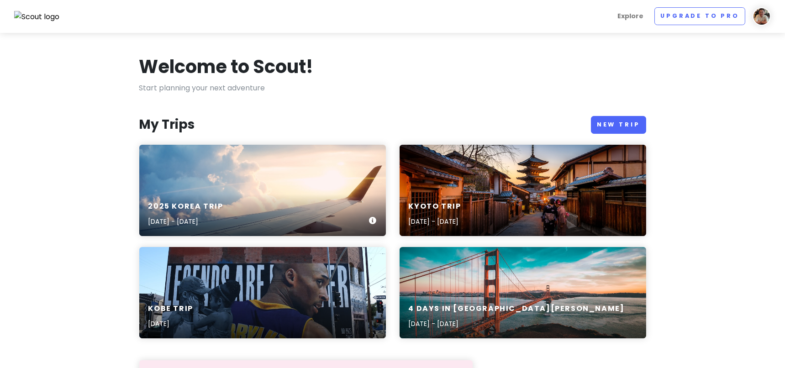
click at [254, 188] on div "2025 [GEOGRAPHIC_DATA] Trip [DATE] - [DATE]" at bounding box center [262, 190] width 247 height 91
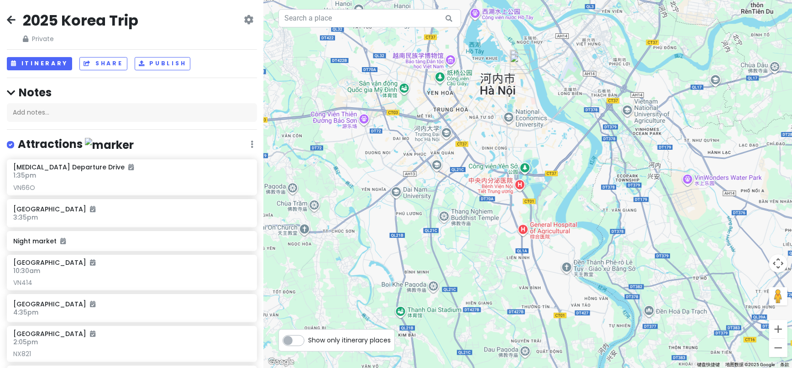
click at [244, 18] on icon at bounding box center [249, 19] width 10 height 7
click at [7, 16] on icon at bounding box center [11, 19] width 9 height 7
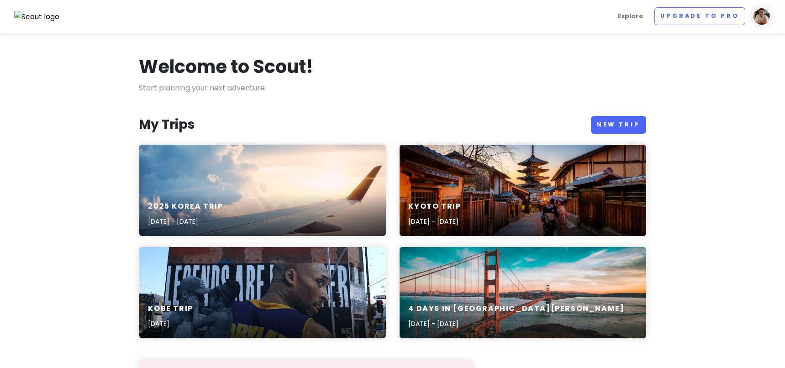
click at [764, 13] on img at bounding box center [762, 16] width 18 height 18
click at [500, 74] on div "Welcome to Scout!" at bounding box center [392, 68] width 507 height 27
drag, startPoint x: 683, startPoint y: 0, endPoint x: 783, endPoint y: 256, distance: 275.0
click at [783, 256] on section "Welcome to Scout! Start planning your next adventure My Trips New Trip 2025 [GE…" at bounding box center [392, 373] width 785 height 680
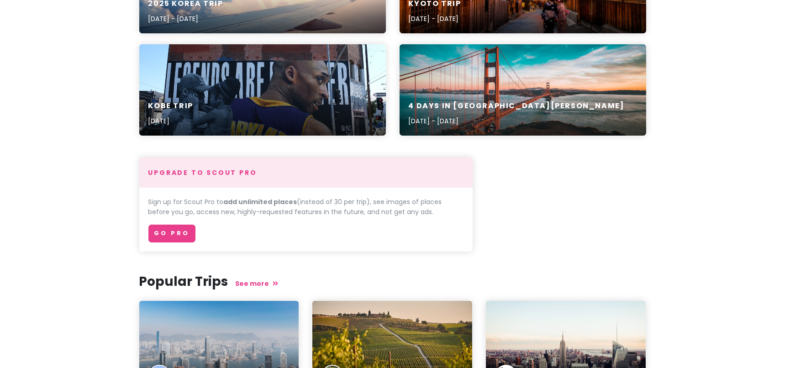
scroll to position [101, 0]
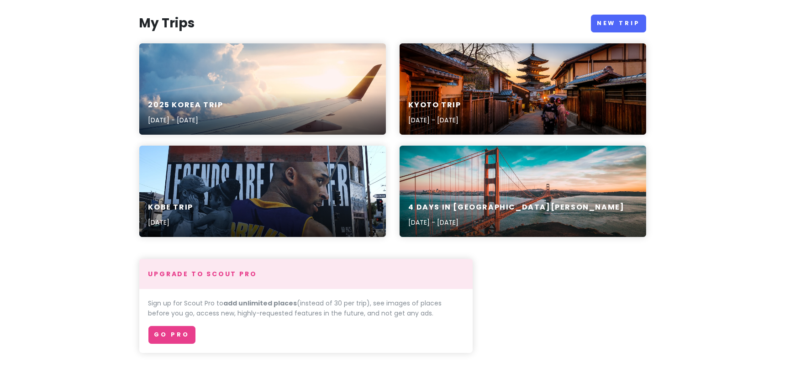
drag, startPoint x: 572, startPoint y: 167, endPoint x: 532, endPoint y: 168, distance: 40.2
click at [532, 168] on div "4 Days in [GEOGRAPHIC_DATA][PERSON_NAME] [DATE] - [DATE]" at bounding box center [523, 191] width 247 height 91
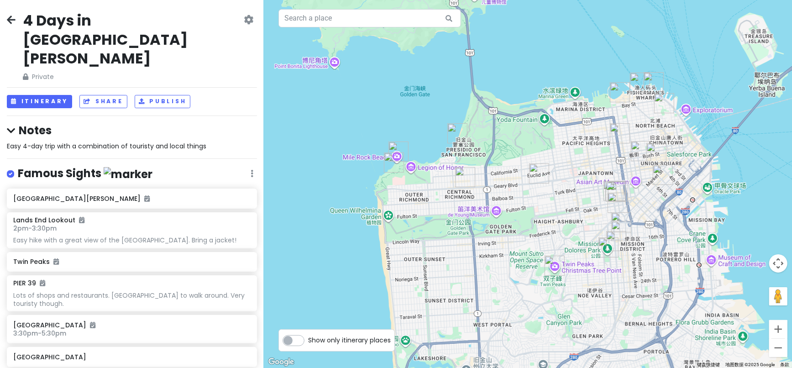
click at [244, 18] on icon at bounding box center [249, 19] width 10 height 7
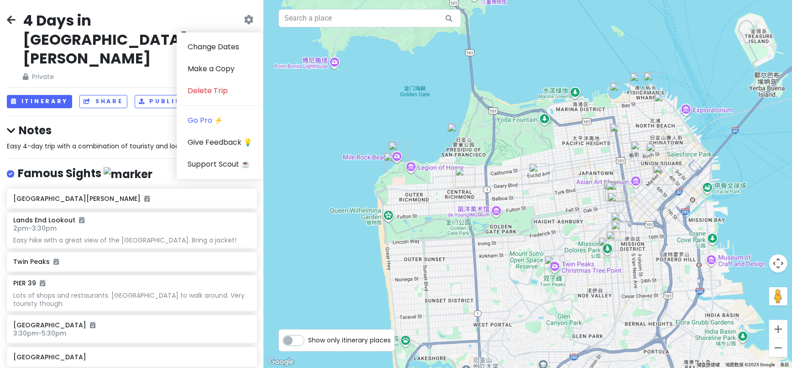
click at [13, 17] on icon at bounding box center [11, 19] width 9 height 7
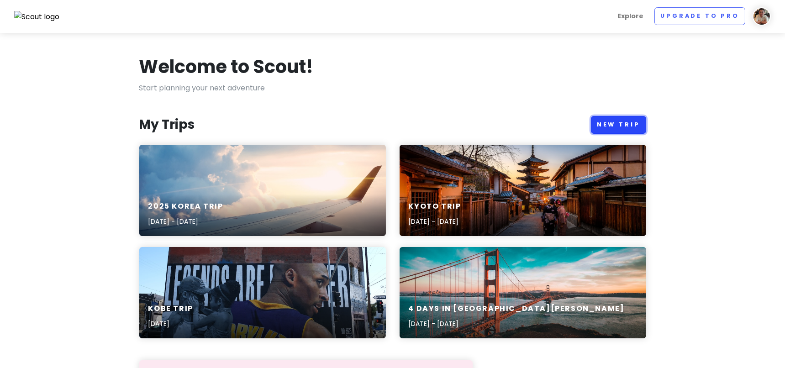
click at [623, 125] on link "New Trip" at bounding box center [618, 125] width 55 height 18
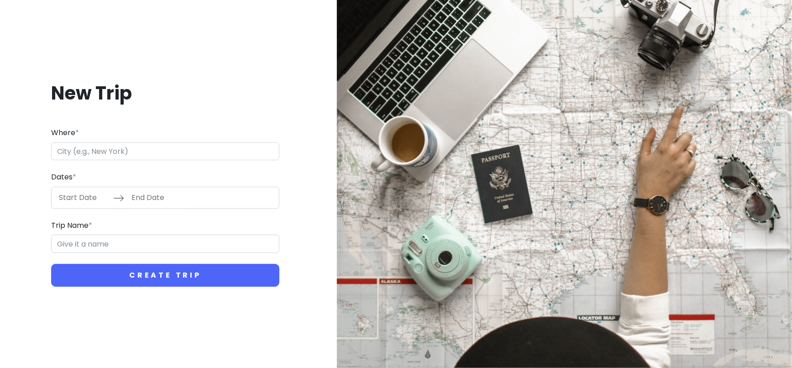
click at [120, 154] on input "Where *" at bounding box center [165, 151] width 228 height 18
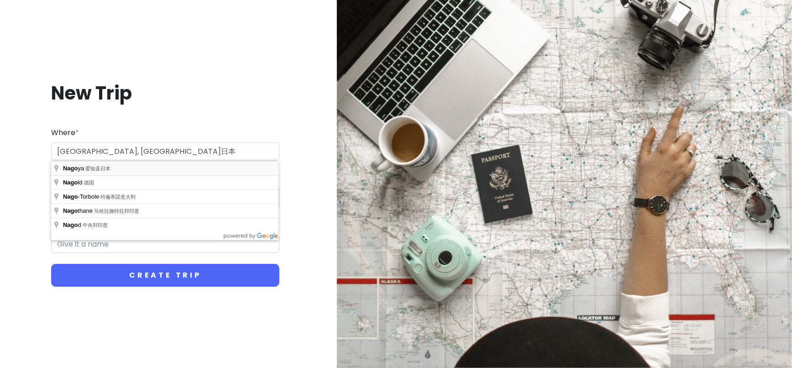
type input "日本[GEOGRAPHIC_DATA][GEOGRAPHIC_DATA]"
type input "名古屋市 Trip"
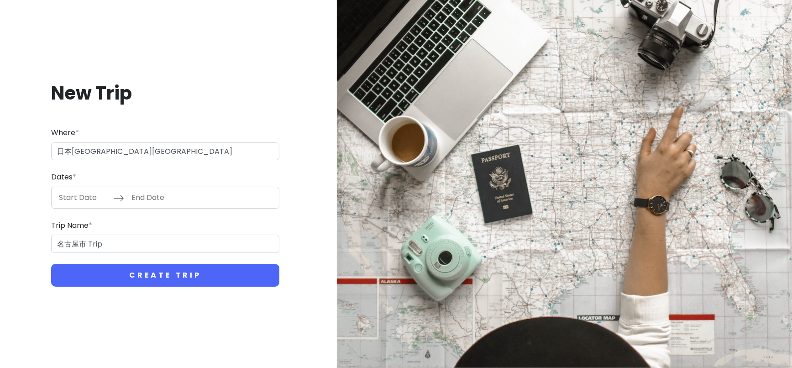
click at [84, 202] on input "Start Date" at bounding box center [83, 197] width 59 height 21
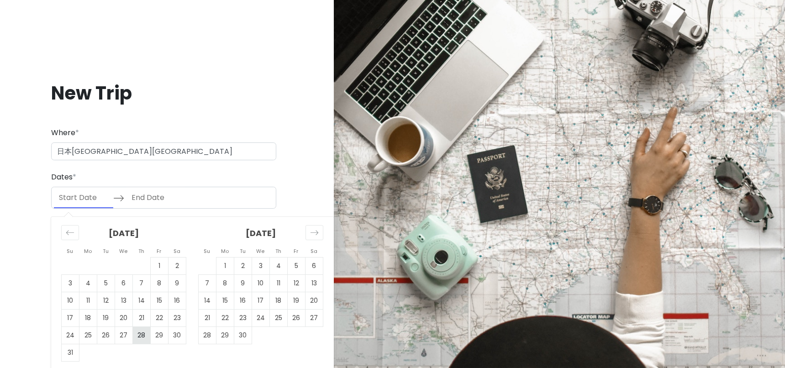
click at [147, 334] on td "28" at bounding box center [142, 335] width 18 height 17
type input "[DATE]"
click at [242, 269] on td "2" at bounding box center [243, 265] width 18 height 17
type input "[DATE]"
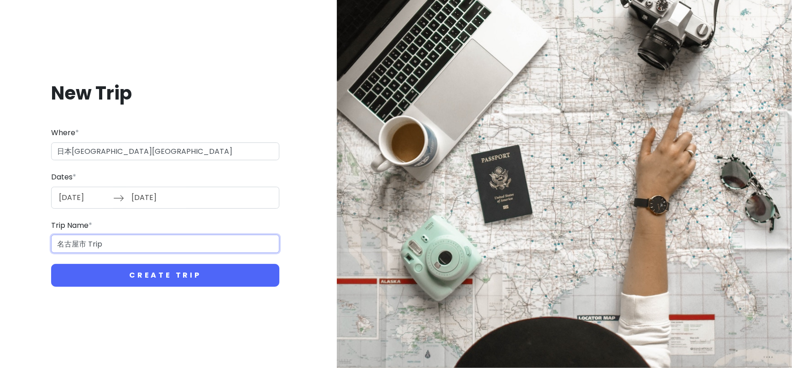
click at [56, 242] on input "名古屋市 Trip" at bounding box center [165, 244] width 228 height 18
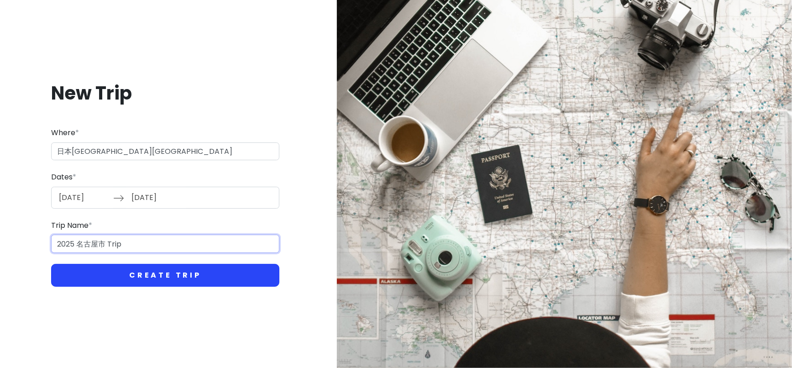
type input "2025 名古屋市 Trip"
click at [130, 274] on button "Create Trip" at bounding box center [165, 275] width 228 height 23
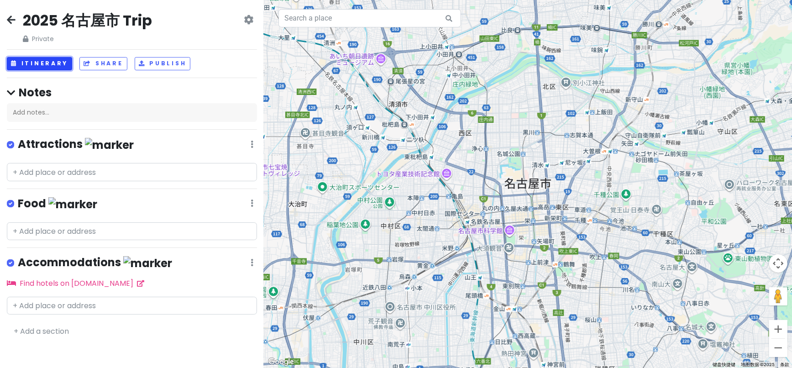
click at [47, 64] on button "Itinerary" at bounding box center [39, 63] width 65 height 13
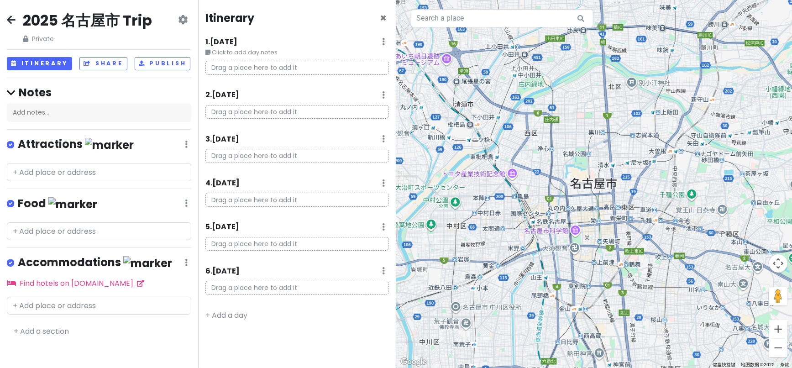
click at [12, 90] on icon at bounding box center [11, 93] width 8 height 10
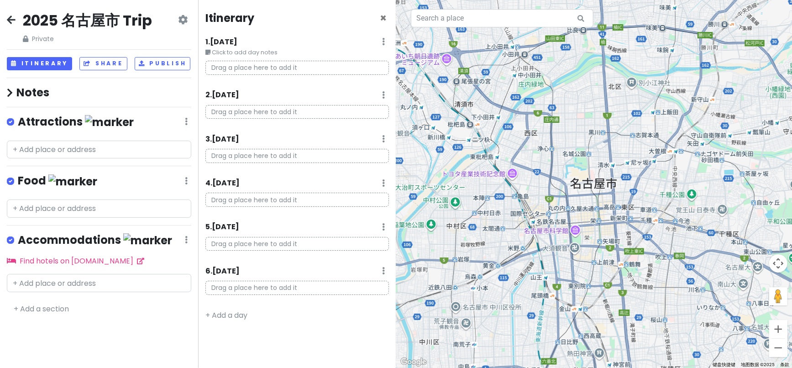
click at [181, 18] on icon at bounding box center [183, 19] width 10 height 7
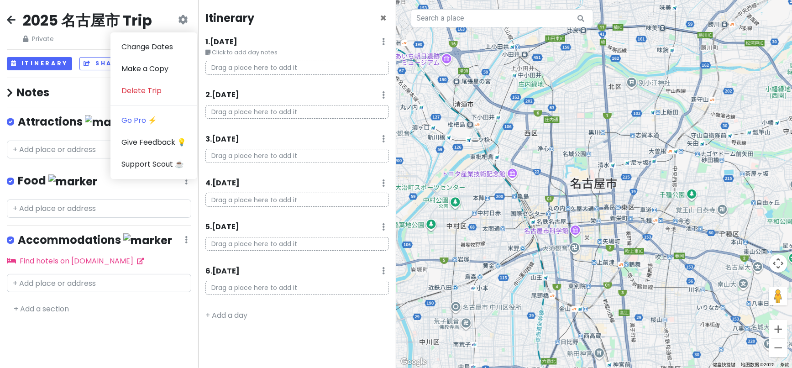
click at [134, 322] on div "2025 名古屋市 Trip Private Change Dates Make a Copy Delete Trip Go Pro ⚡️ Give Feed…" at bounding box center [99, 184] width 198 height 368
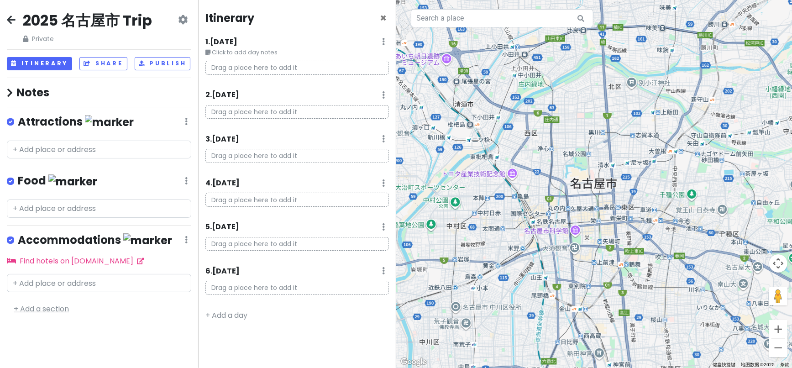
click at [48, 308] on link "+ Add a section" at bounding box center [41, 309] width 55 height 11
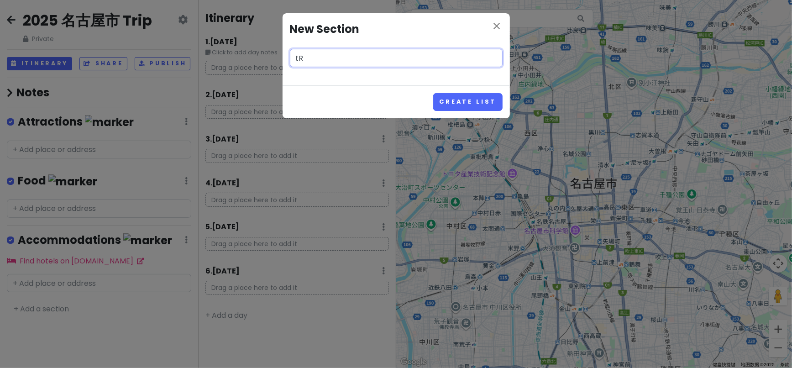
type input "t"
type input "Transport"
click at [433, 93] on button "Create List" at bounding box center [467, 102] width 69 height 18
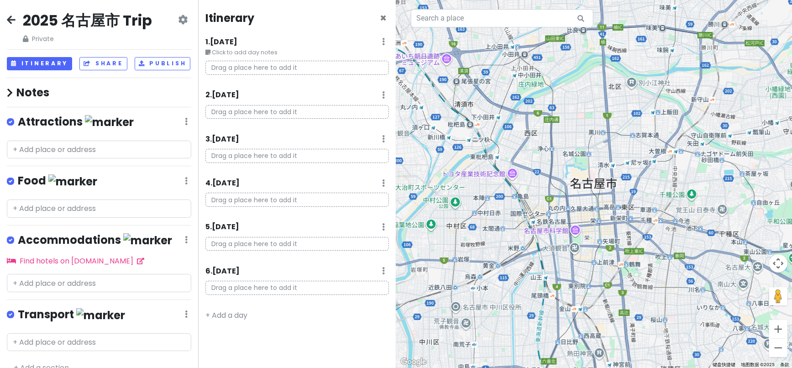
scroll to position [10, 0]
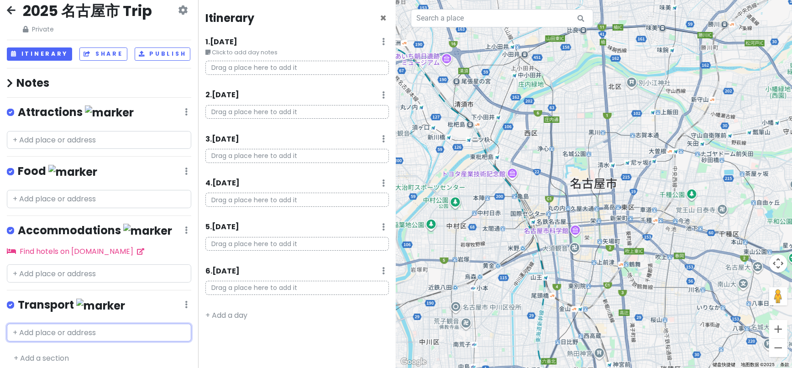
click at [125, 337] on input "text" at bounding box center [99, 333] width 184 height 18
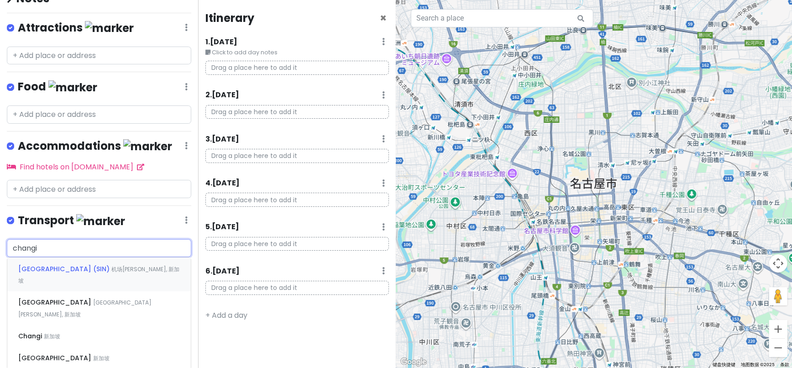
scroll to position [111, 0]
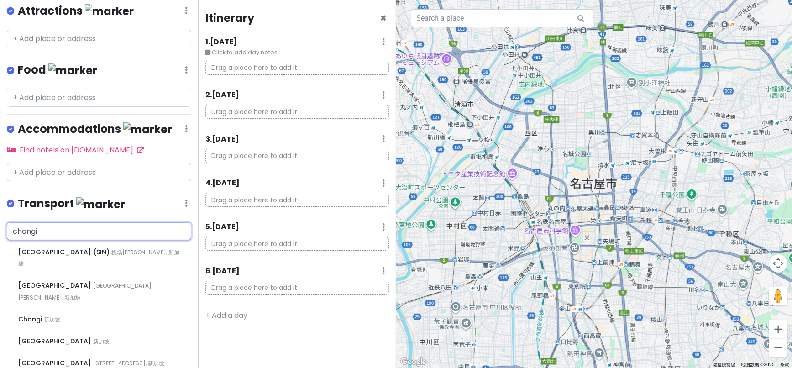
click at [76, 235] on input "changi" at bounding box center [99, 231] width 184 height 18
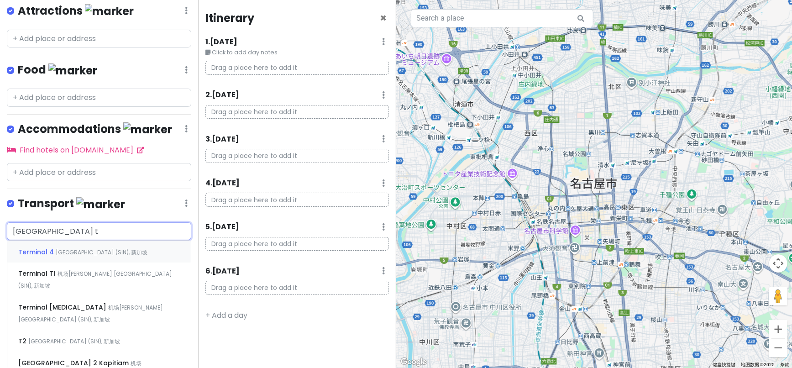
type input "[GEOGRAPHIC_DATA] t4"
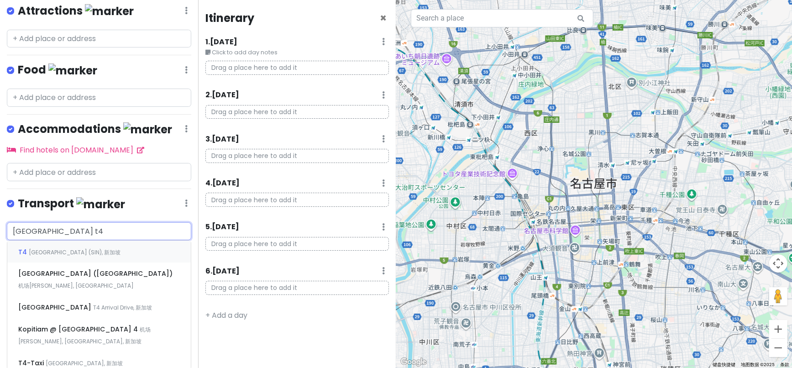
click at [58, 256] on span "[GEOGRAPHIC_DATA] (SIN), 新加坡" at bounding box center [75, 252] width 92 height 8
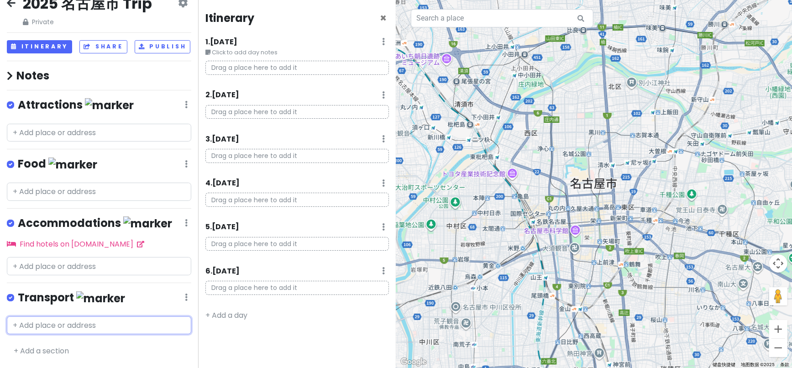
scroll to position [45, 0]
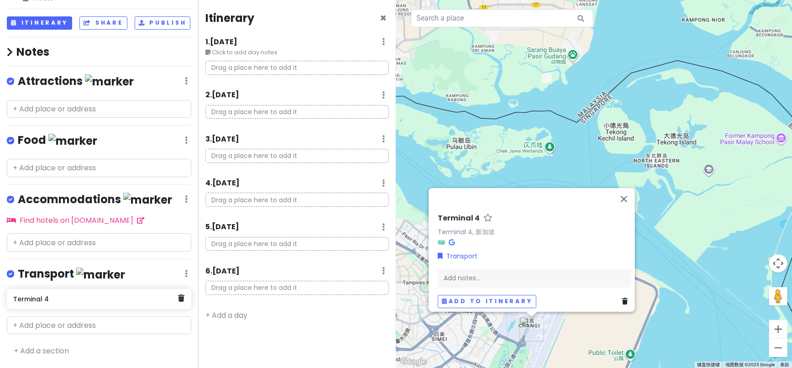
click at [40, 302] on h6 "Terminal 4" at bounding box center [95, 299] width 165 height 8
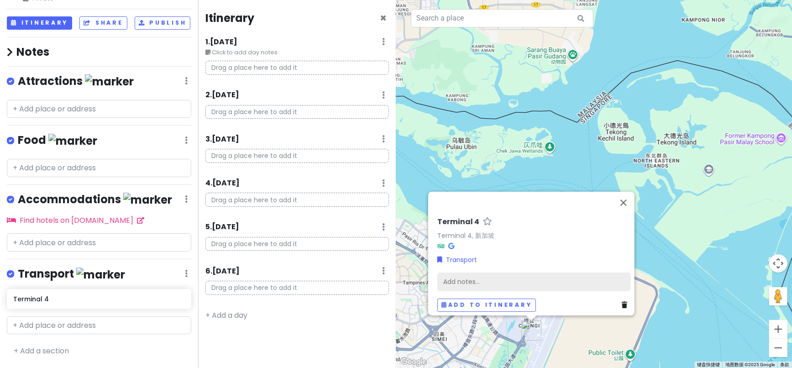
click at [455, 276] on div "Add notes..." at bounding box center [534, 282] width 194 height 19
click at [185, 279] on div "Edit Reorder Delete List" at bounding box center [186, 274] width 3 height 12
click at [185, 84] on icon at bounding box center [186, 80] width 3 height 7
click at [140, 211] on link "Edit" at bounding box center [159, 210] width 73 height 22
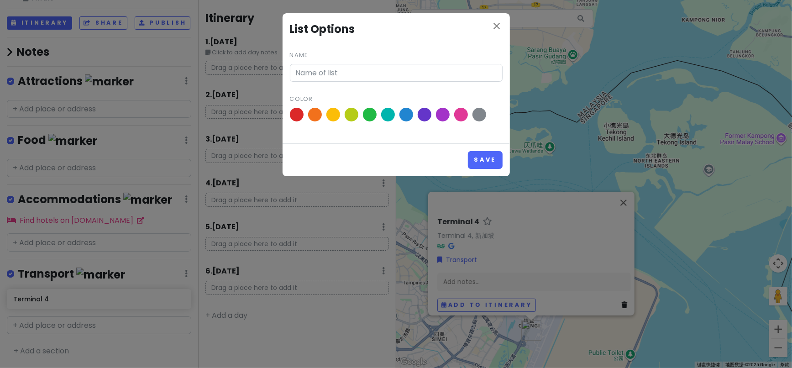
type input "Transport"
click at [500, 28] on icon "close" at bounding box center [497, 26] width 11 height 11
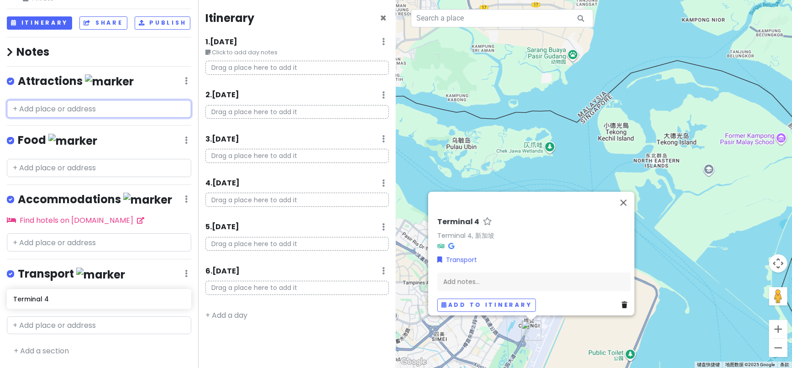
click at [58, 114] on input "text" at bounding box center [99, 109] width 184 height 18
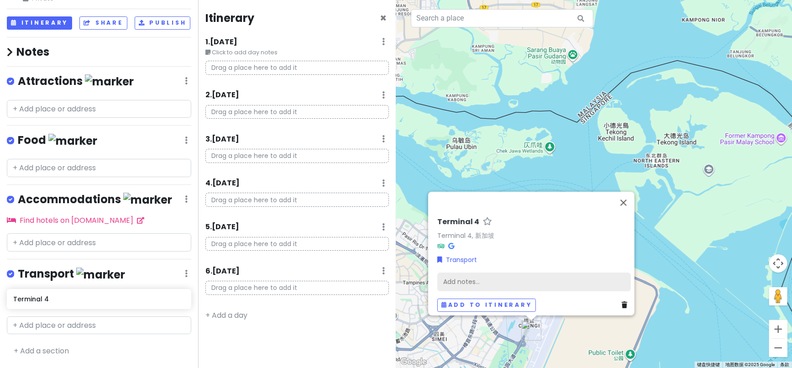
click at [471, 276] on div "Add notes..." at bounding box center [534, 282] width 194 height 19
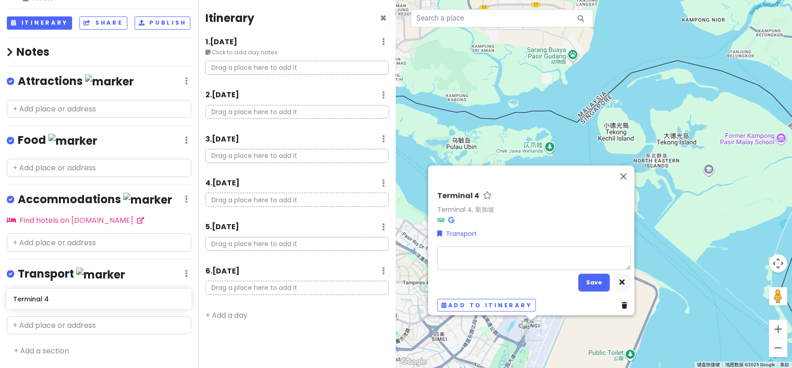
type textarea "x"
type textarea "0"
type textarea "x"
type textarea "09"
type textarea "x"
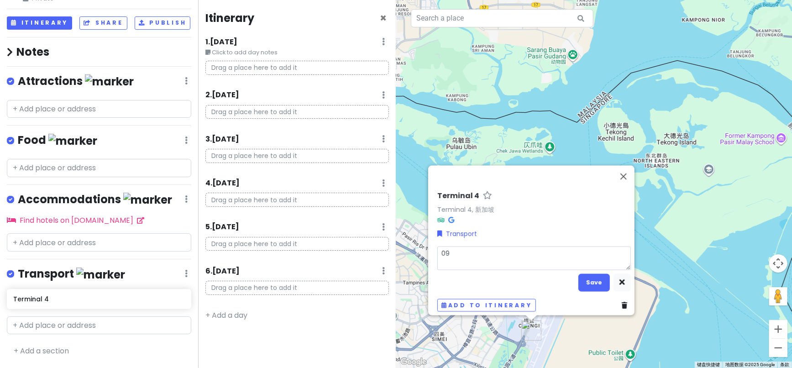
type textarea "09-"
type textarea "x"
type textarea "09"
type textarea "x"
type textarea "09:"
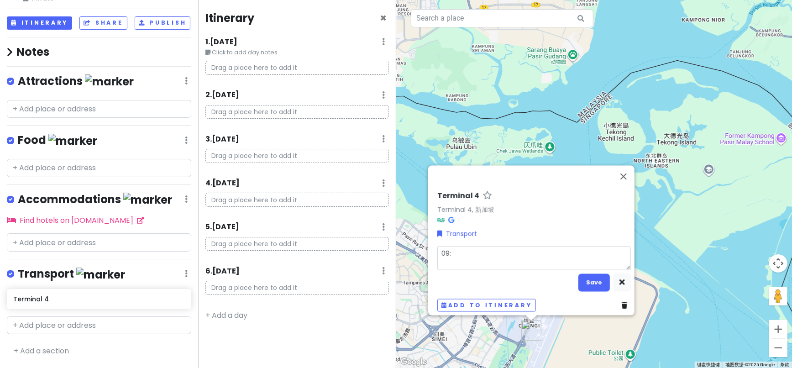
type textarea "x"
type textarea "09:4"
type textarea "x"
type textarea "09:45"
type textarea "x"
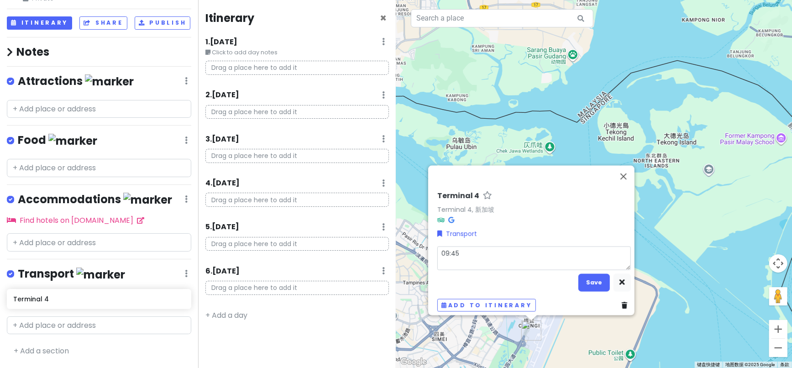
type textarea "09:45"
type textarea "x"
type textarea "09:45 t"
type textarea "x"
type textarea "09:45 t4"
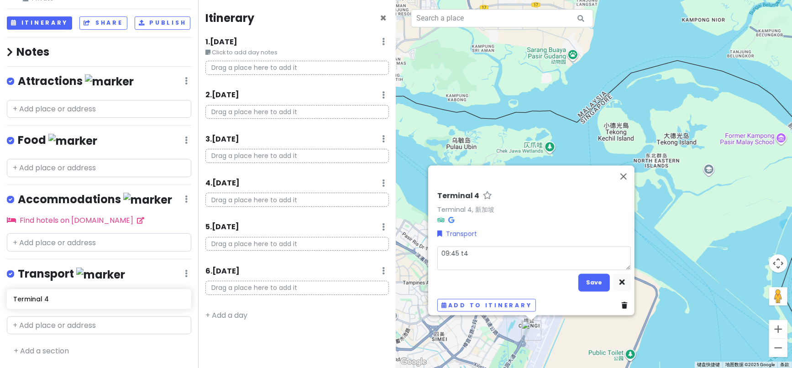
type textarea "x"
type textarea "09:45 t"
type textarea "x"
type textarea "09:45"
type textarea "x"
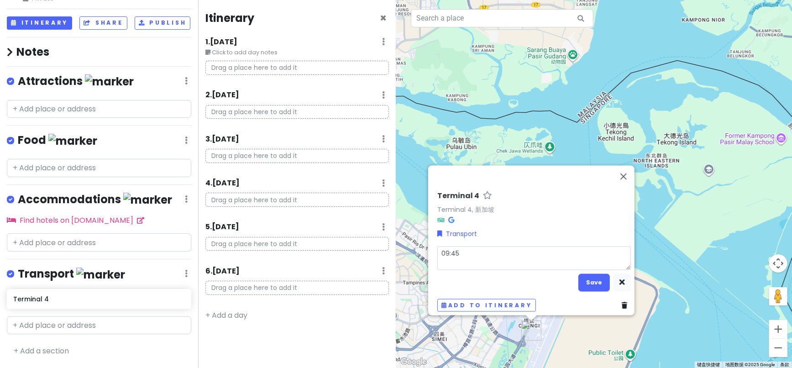
type textarea "09:45 C"
type textarea "x"
type textarea "09:45 Cc"
type textarea "x"
type textarea "09:45 Ccx"
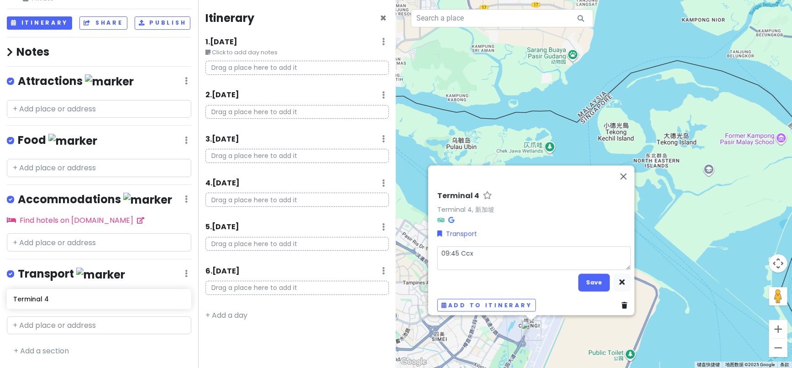
type textarea "x"
type textarea "09:45 Cc"
type textarea "x"
type textarea "09:45 C"
type textarea "x"
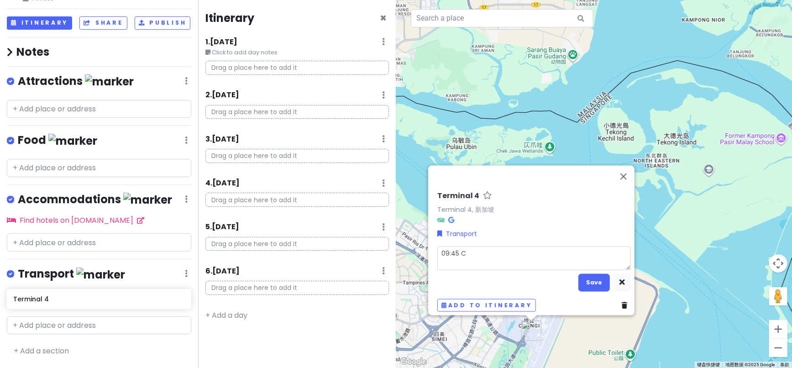
type textarea "09:45 CC"
type textarea "x"
type textarea "09:45 C"
type textarea "x"
type textarea "09:45 CX"
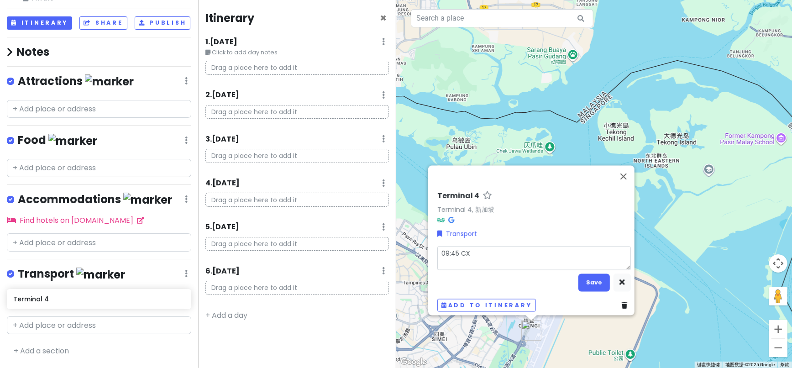
type textarea "x"
type textarea "09:45 CX6"
type textarea "x"
type textarea "09:45 CX65"
type textarea "x"
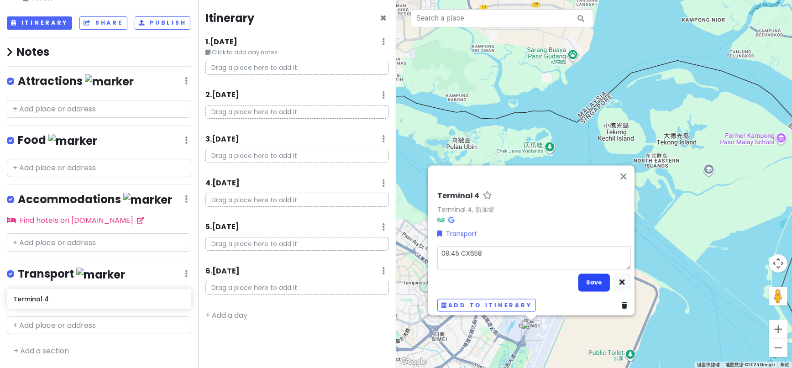
type textarea "09:45 CX658"
click at [596, 280] on button "Save" at bounding box center [595, 283] width 32 height 18
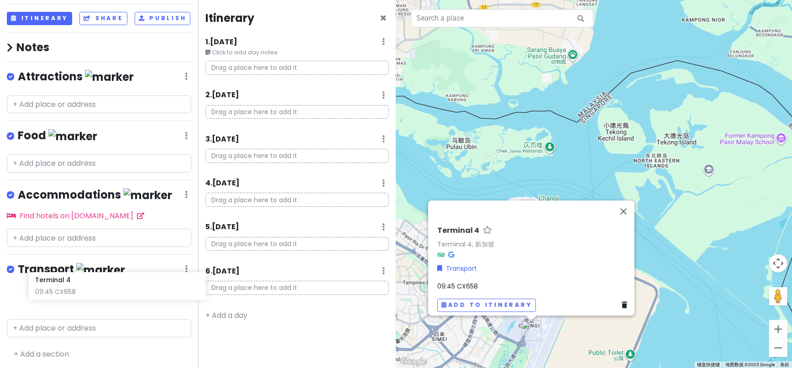
scroll to position [49, 0]
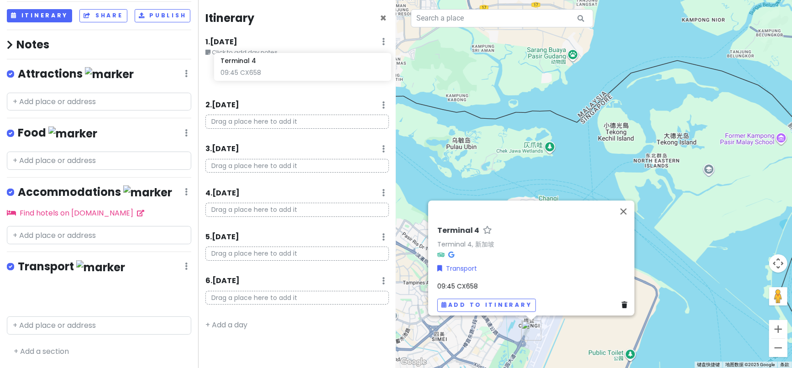
drag, startPoint x: 32, startPoint y: 309, endPoint x: 239, endPoint y: 73, distance: 314.5
click at [239, 73] on div "2025 名古屋市 Trip Private Change Dates Make a Copy Delete Trip Go Pro ⚡️ Give Feed…" at bounding box center [396, 184] width 792 height 368
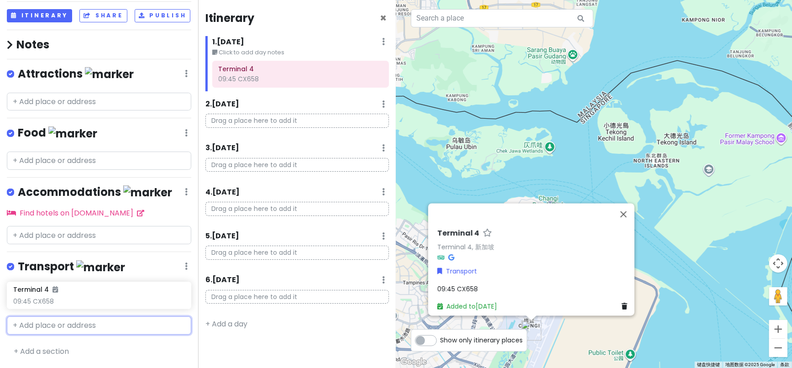
click at [26, 333] on input "text" at bounding box center [99, 325] width 184 height 18
type input "K"
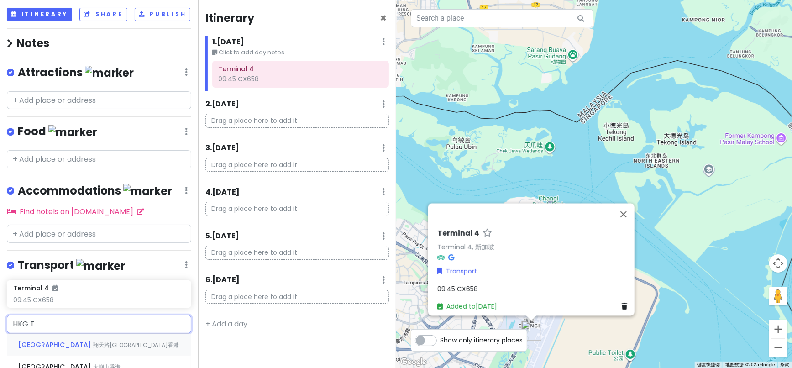
type input "HKG T1"
click at [100, 349] on span "[GEOGRAPHIC_DATA], [GEOGRAPHIC_DATA], [GEOGRAPHIC_DATA]香港" at bounding box center [95, 351] width 155 height 20
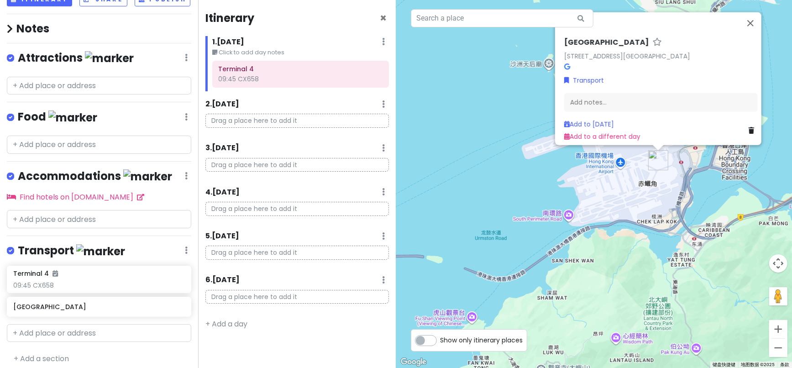
scroll to position [77, 0]
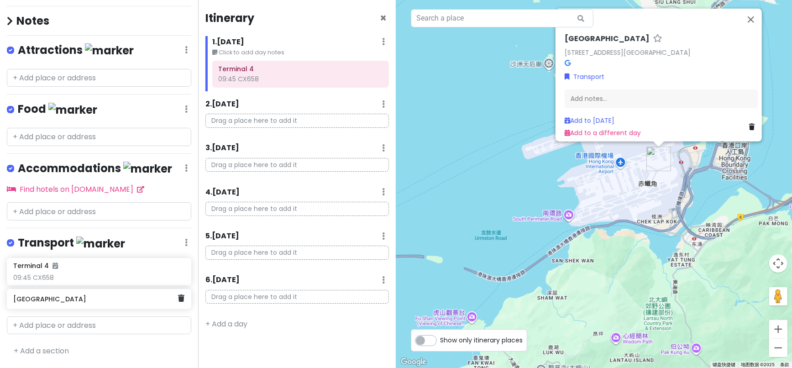
click at [90, 303] on div "[GEOGRAPHIC_DATA]" at bounding box center [95, 299] width 165 height 13
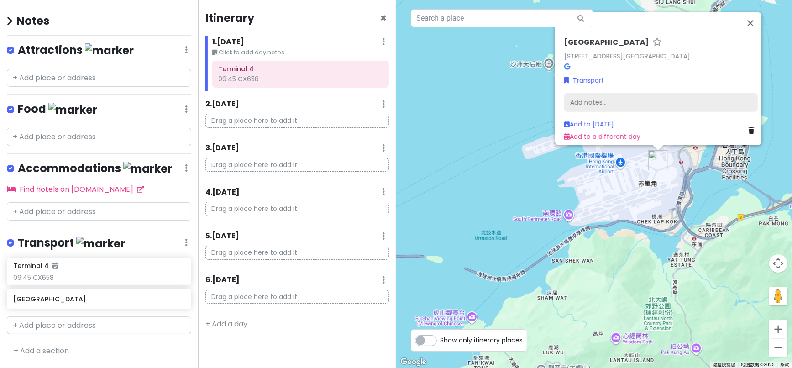
click at [606, 98] on div "Add notes..." at bounding box center [661, 102] width 194 height 19
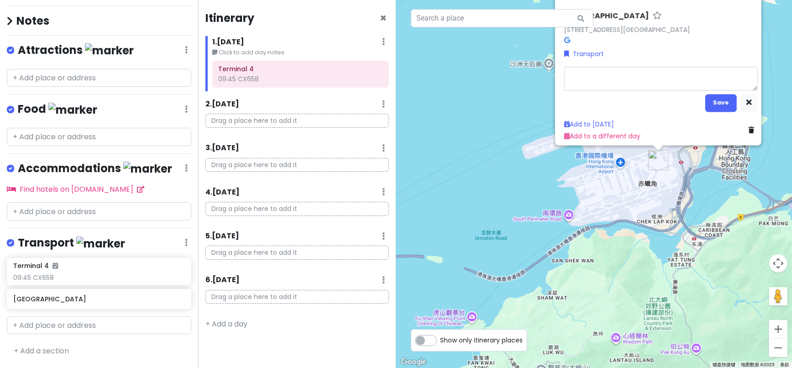
type textarea "x"
type textarea "1"
type textarea "x"
type textarea "13"
type textarea "x"
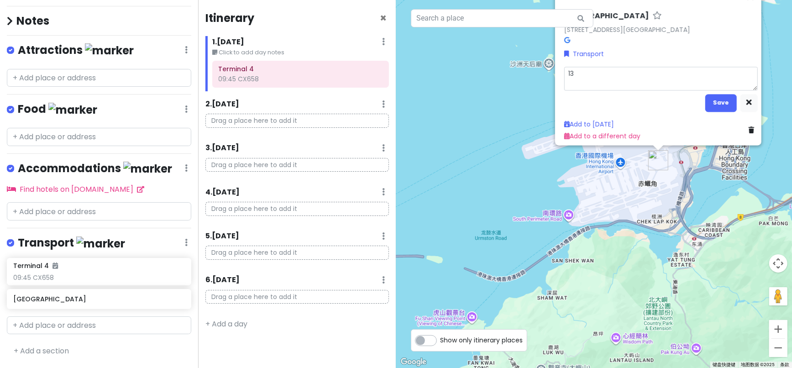
type textarea "13:"
type textarea "x"
type textarea "13:5"
type textarea "x"
type textarea "13:55"
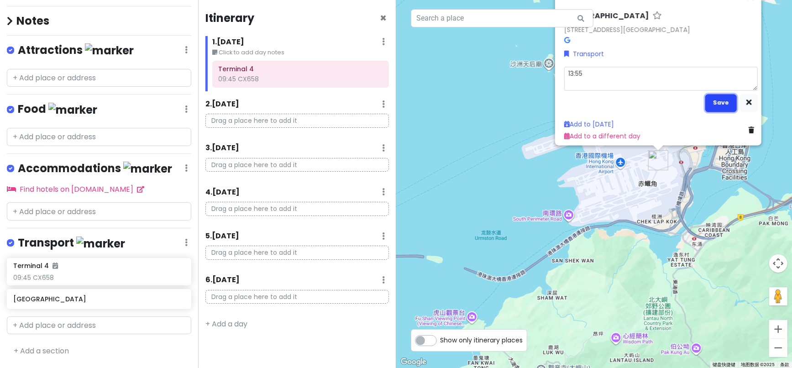
click at [719, 98] on button "Save" at bounding box center [722, 103] width 32 height 18
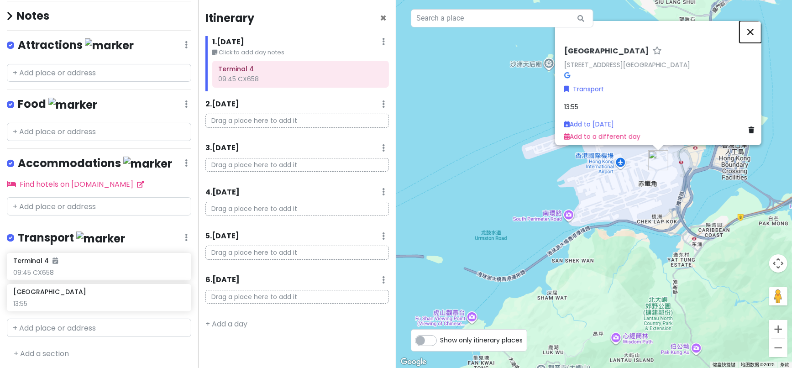
click at [757, 25] on button "关闭" at bounding box center [751, 32] width 22 height 22
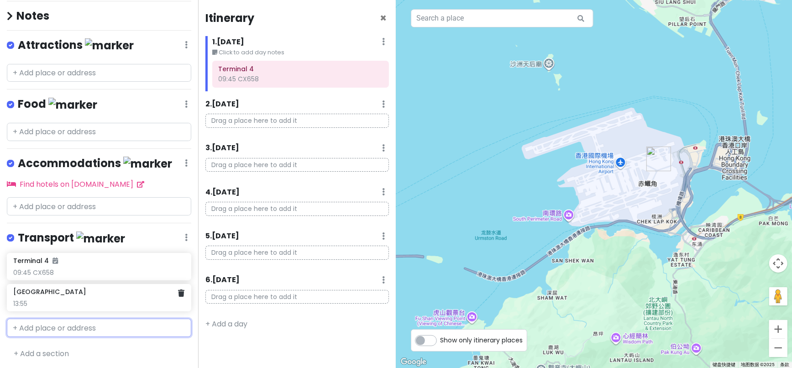
scroll to position [78, 0]
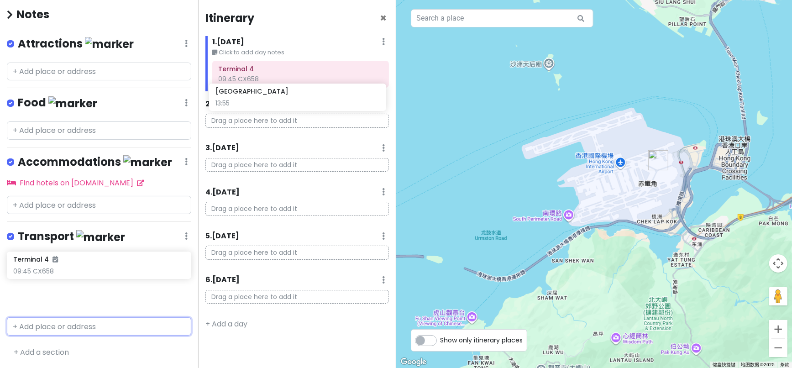
drag, startPoint x: 73, startPoint y: 309, endPoint x: 275, endPoint y: 103, distance: 288.4
click at [275, 103] on div "2025 名古屋市 Trip Private Change Dates Make a Copy Delete Trip Go Pro ⚡️ Give Feed…" at bounding box center [396, 184] width 792 height 368
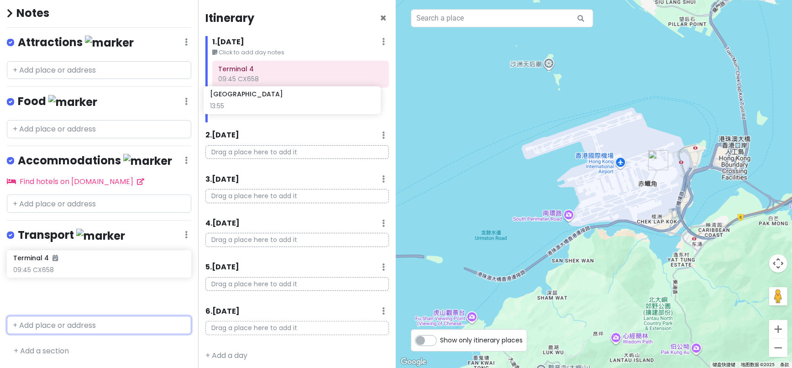
drag, startPoint x: 41, startPoint y: 299, endPoint x: 238, endPoint y: 98, distance: 281.3
click at [238, 98] on div "2025 名古屋市 Trip Private Change Dates Make a Copy Delete Trip Go Pro ⚡️ Give Feed…" at bounding box center [396, 184] width 792 height 368
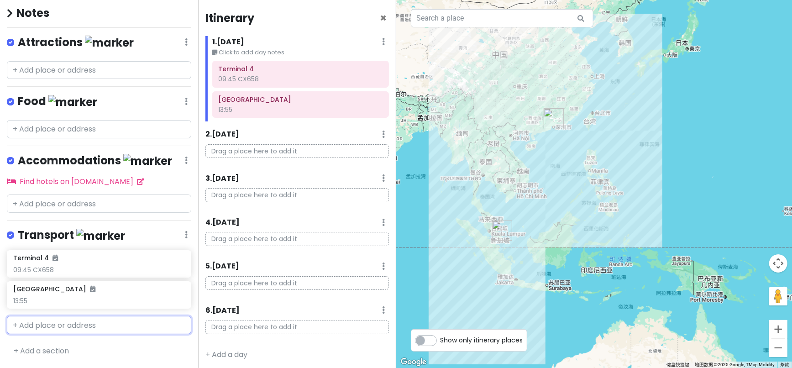
click at [51, 323] on input "text" at bounding box center [99, 325] width 184 height 18
click at [247, 83] on div "13:55" at bounding box center [301, 79] width 164 height 8
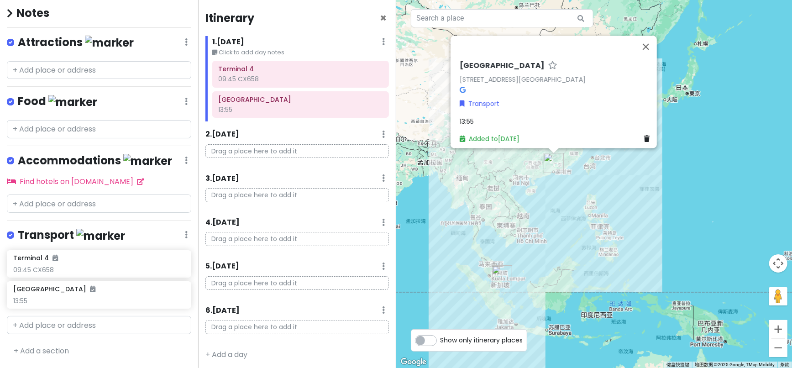
click at [469, 117] on span "13:55" at bounding box center [467, 121] width 14 height 9
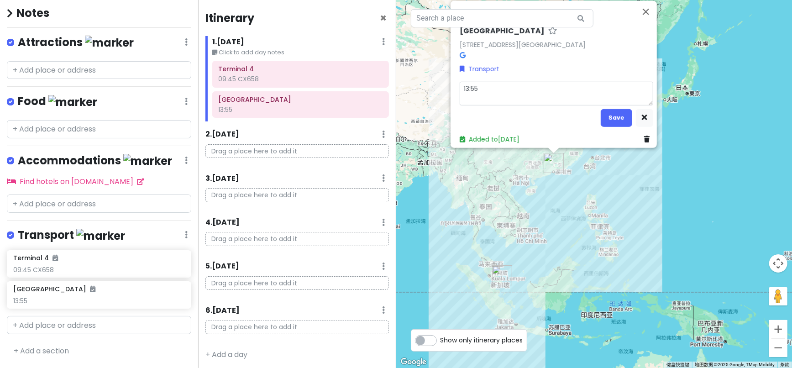
click at [483, 86] on textarea "13:55" at bounding box center [557, 94] width 194 height 24
type textarea "x"
type textarea "13:55-"
type textarea "x"
type textarea "13:55-1"
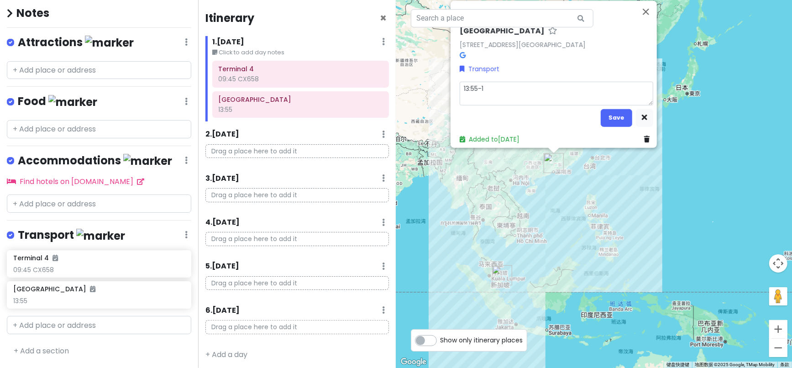
type textarea "x"
type textarea "13:55-16"
type textarea "x"
type textarea "13:55-16:"
type textarea "x"
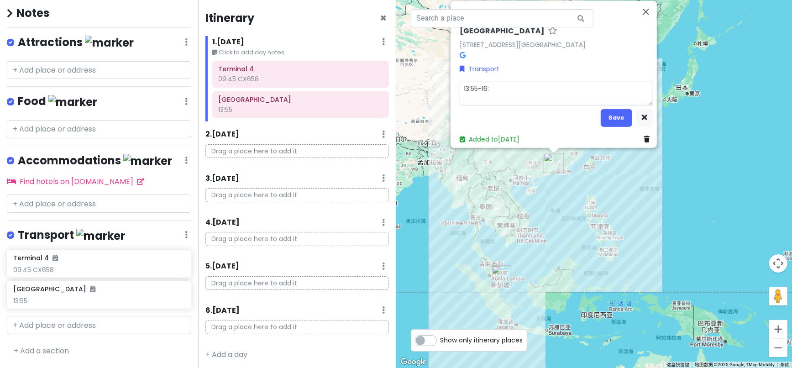
type textarea "13:55-16:1"
type textarea "x"
type textarea "13:55-16:15"
type textarea "x"
type textarea "13:55-16:15"
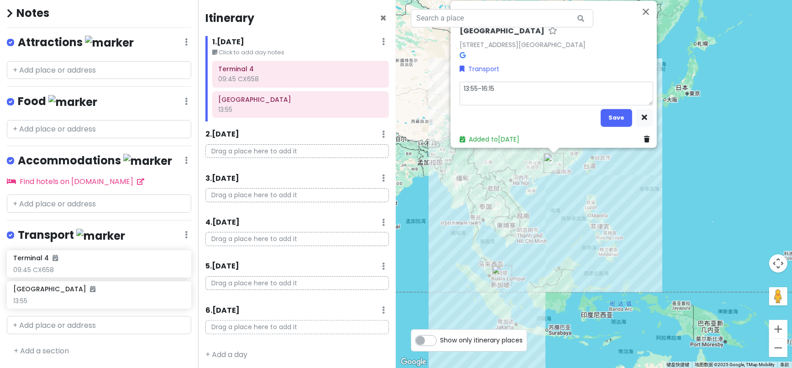
type textarea "x"
type textarea "13:55-16:15 C"
type textarea "x"
type textarea "13:55-16:15 CX"
type textarea "x"
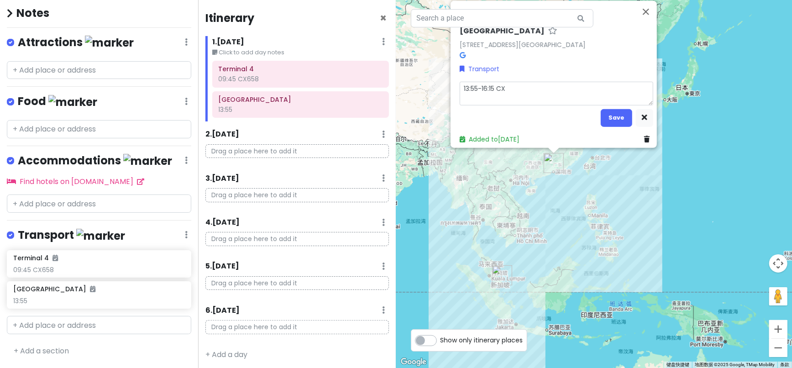
type textarea "13:55-16:15 CX5"
type textarea "x"
type textarea "13:55-16:15 CX53"
type textarea "x"
type textarea "13:55-16:15 CX532"
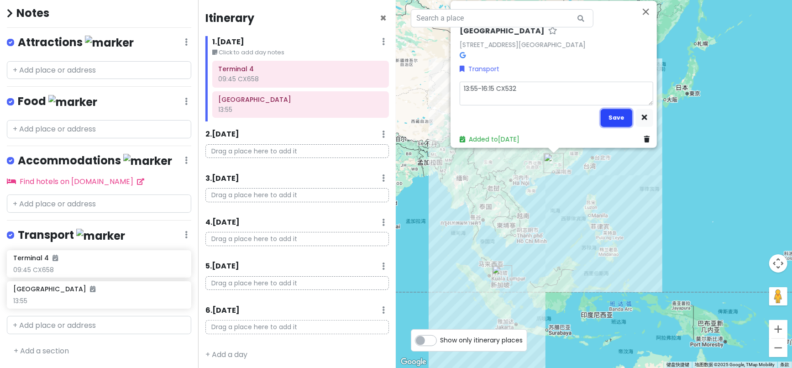
click at [614, 114] on button "Save" at bounding box center [617, 118] width 32 height 18
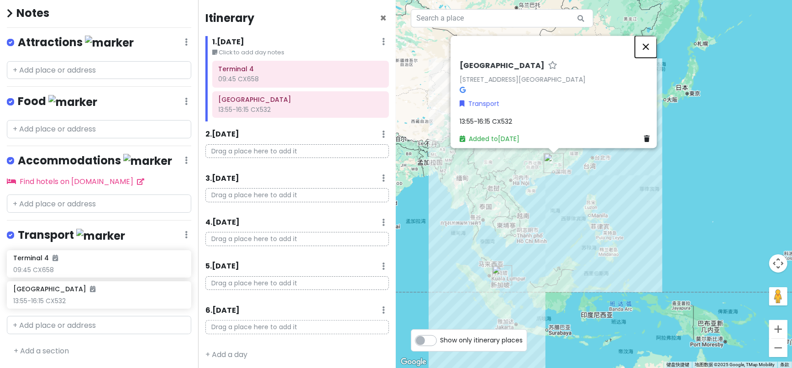
click at [651, 39] on button "关闭" at bounding box center [646, 47] width 22 height 22
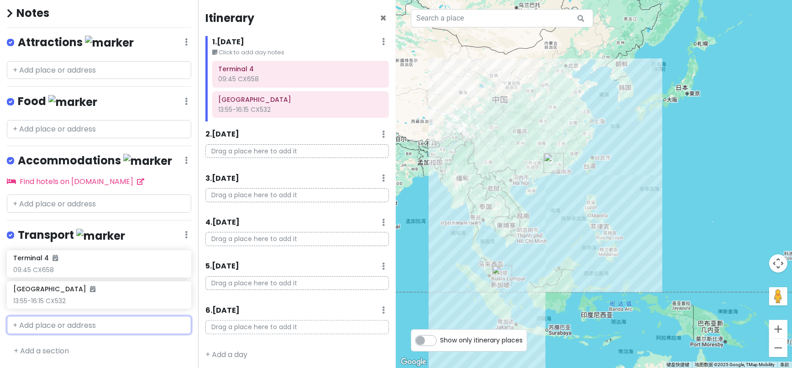
click at [70, 334] on input "text" at bounding box center [99, 325] width 184 height 18
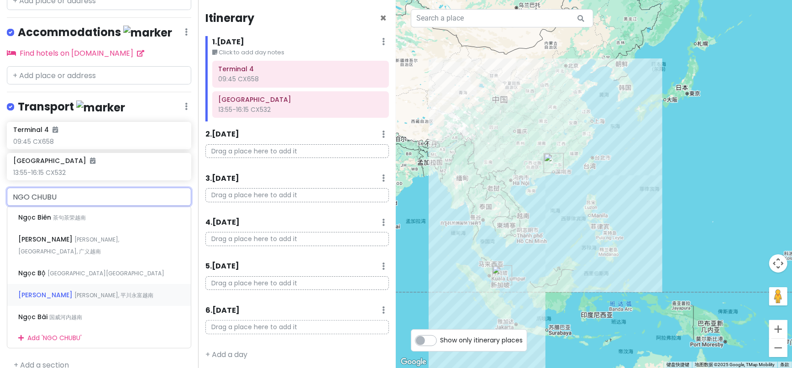
scroll to position [215, 0]
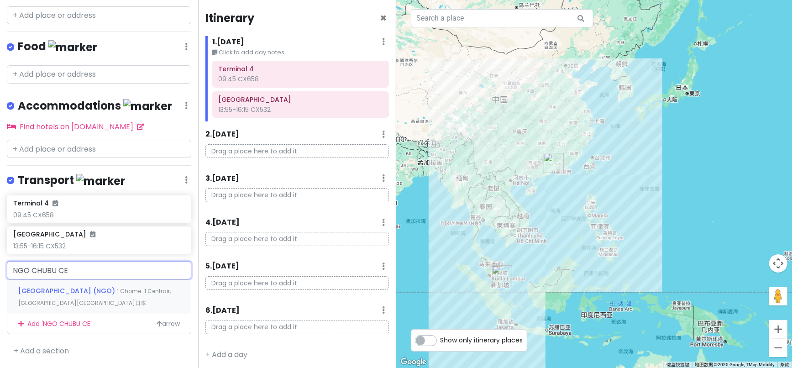
type input "NGO CHUBU CEN"
click at [90, 291] on span "[GEOGRAPHIC_DATA] (NGO)" at bounding box center [67, 290] width 99 height 9
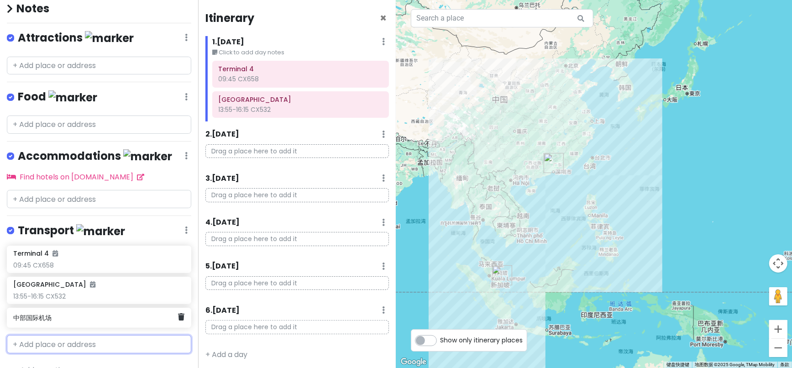
scroll to position [108, 0]
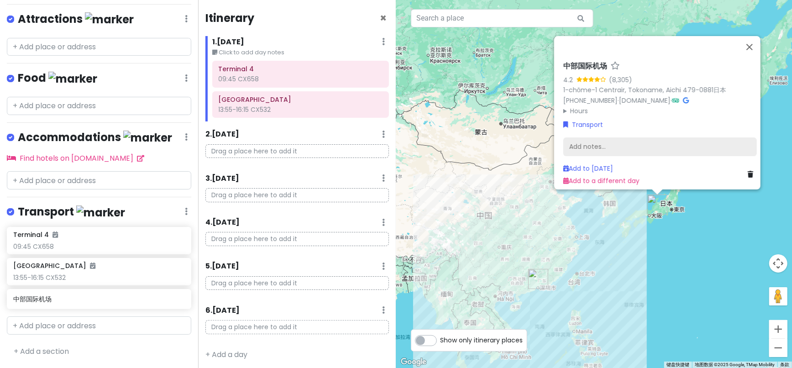
click at [580, 139] on div "Add notes..." at bounding box center [661, 146] width 194 height 19
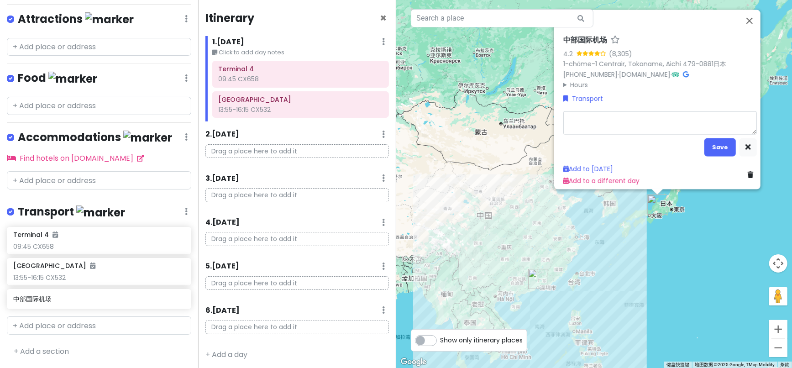
type textarea "x"
type textarea "2"
type textarea "x"
type textarea "21"
type textarea "x"
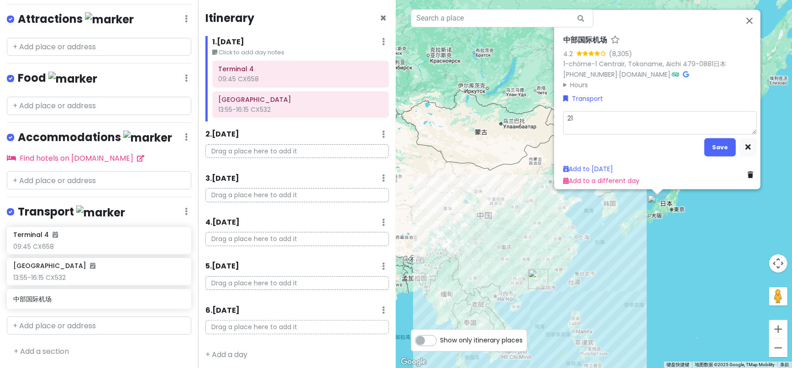
type textarea "21:"
type textarea "x"
type textarea "21:1"
type textarea "x"
type textarea "21:15"
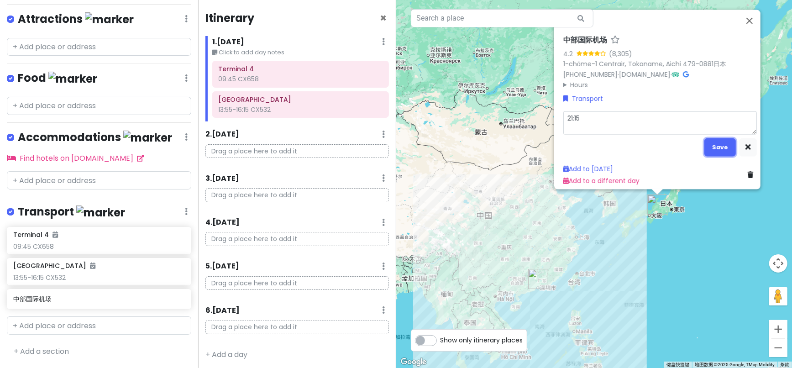
drag, startPoint x: 721, startPoint y: 137, endPoint x: 714, endPoint y: 137, distance: 7.3
click at [720, 138] on button "Save" at bounding box center [721, 147] width 32 height 18
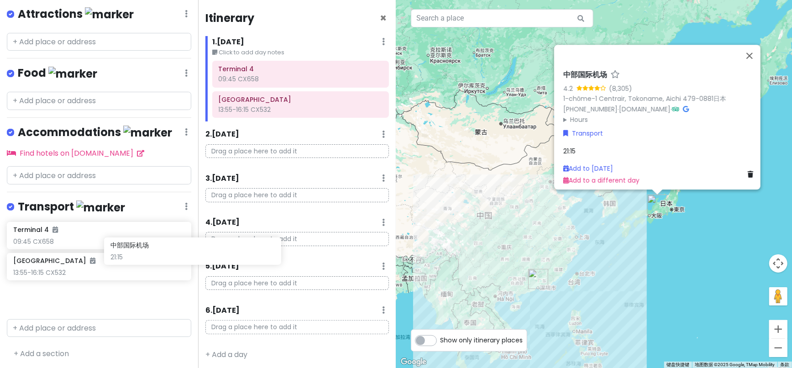
scroll to position [110, 0]
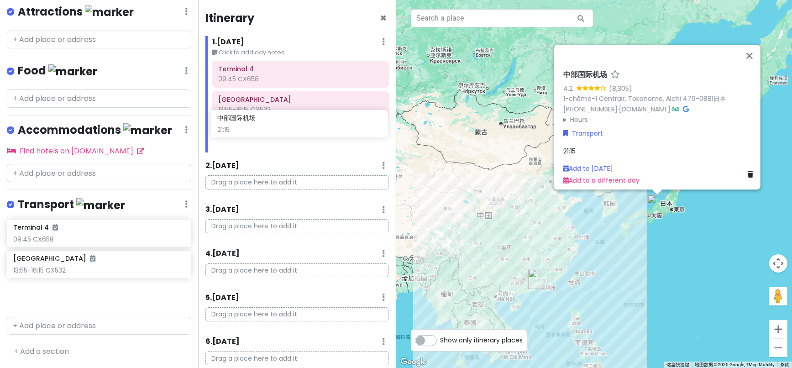
drag, startPoint x: 38, startPoint y: 304, endPoint x: 242, endPoint y: 125, distance: 271.5
click at [242, 125] on div "2025 名古屋市 Trip Private Change Dates Make a Copy Delete Trip Go Pro ⚡️ Give Feed…" at bounding box center [396, 184] width 792 height 368
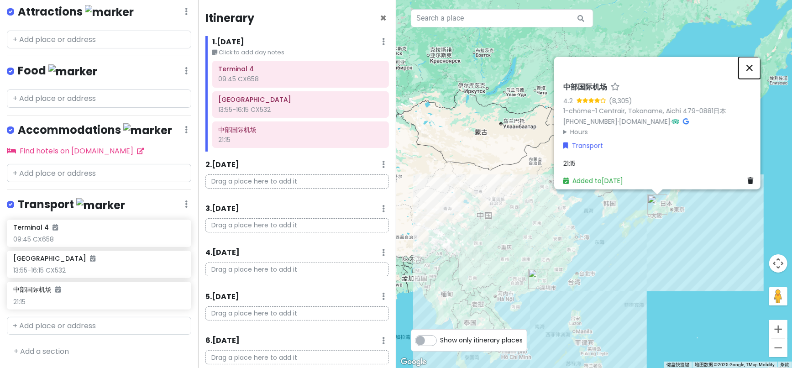
click at [755, 63] on button "关闭" at bounding box center [750, 68] width 22 height 22
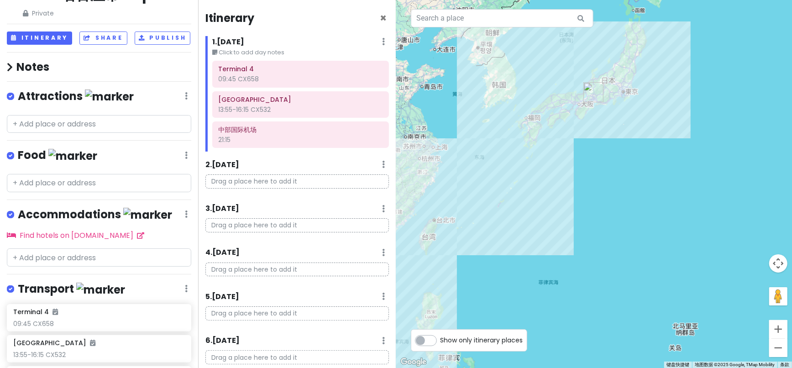
click at [52, 327] on div "2025 名古屋市 Trip Private Change Dates Make a Copy Delete Trip Go Pro ⚡️ Give Feed…" at bounding box center [99, 184] width 198 height 368
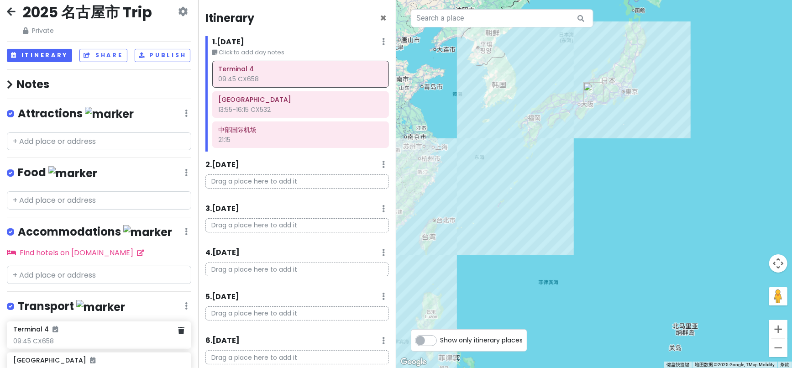
scroll to position [115, 0]
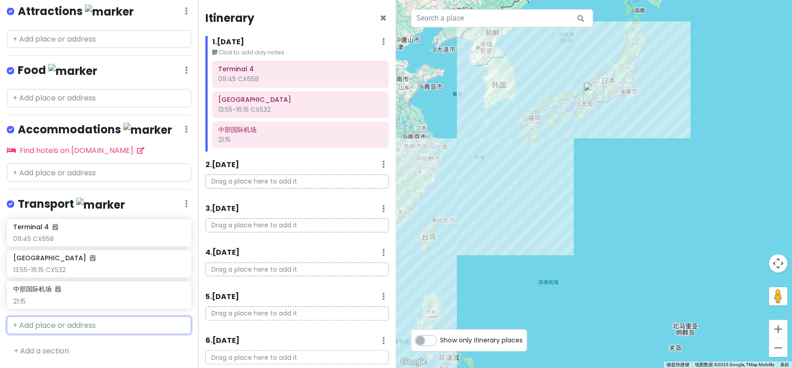
click at [53, 321] on input "text" at bounding box center [99, 325] width 184 height 18
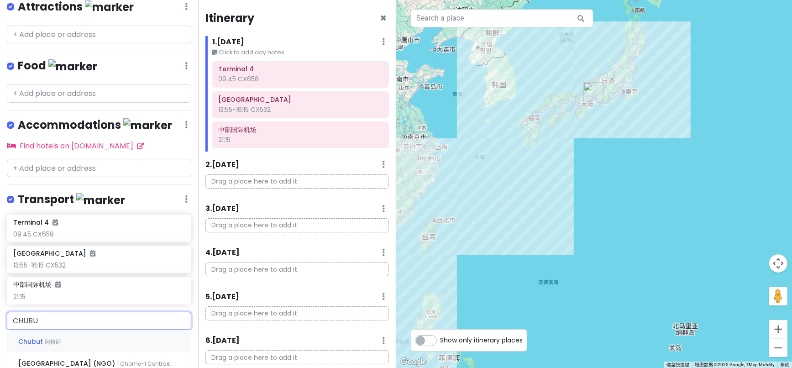
type input "CHUBU"
click at [46, 346] on span "[GEOGRAPHIC_DATA] (NGO)" at bounding box center [67, 341] width 99 height 9
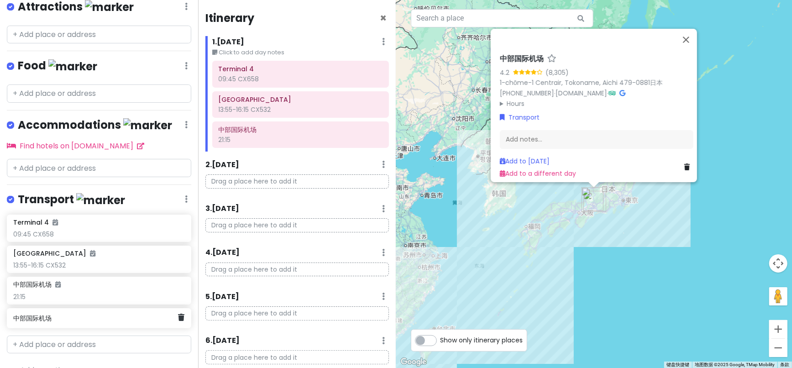
click at [55, 325] on div "中部国际机场" at bounding box center [95, 318] width 165 height 13
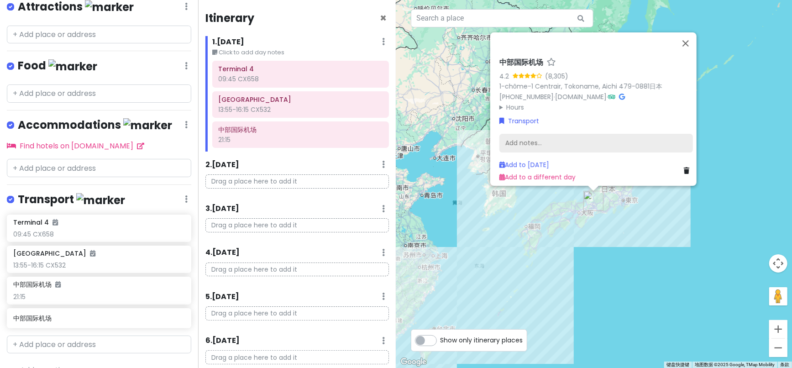
click at [524, 137] on div "Add notes..." at bounding box center [597, 143] width 194 height 19
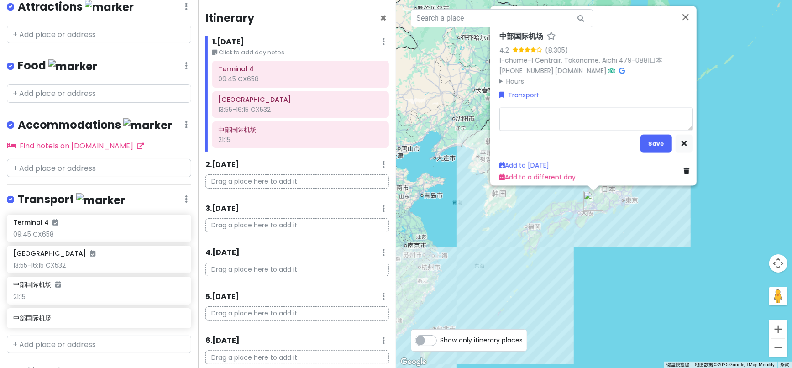
type textarea "x"
type textarea "1"
type textarea "x"
type textarea "10"
type textarea "x"
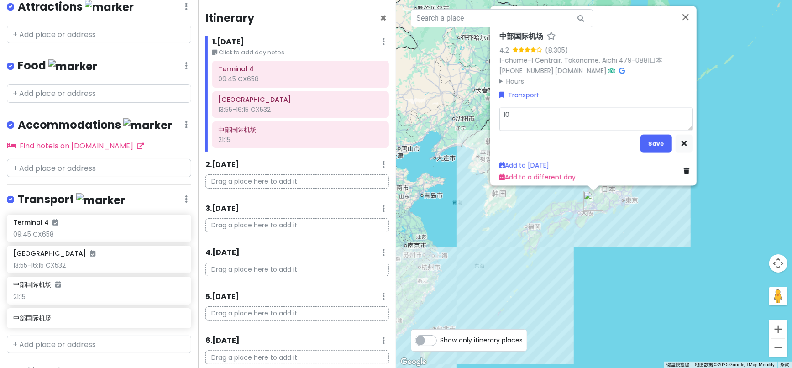
type textarea "10:"
type textarea "x"
type textarea "10:1"
type textarea "x"
type textarea "10:10"
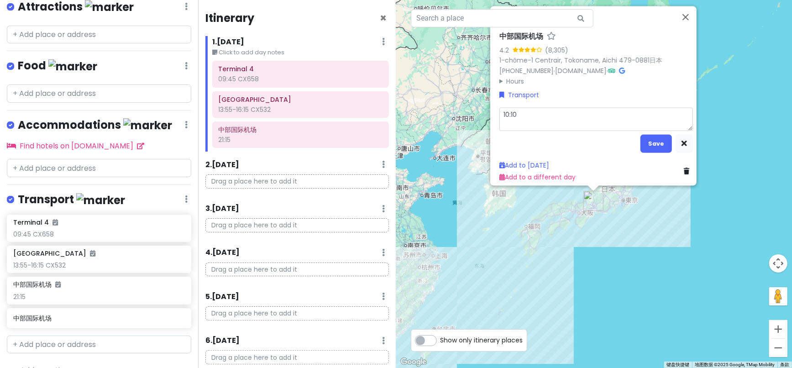
type textarea "x"
type textarea "10:10"
type textarea "x"
type textarea "10:10 C"
type textarea "x"
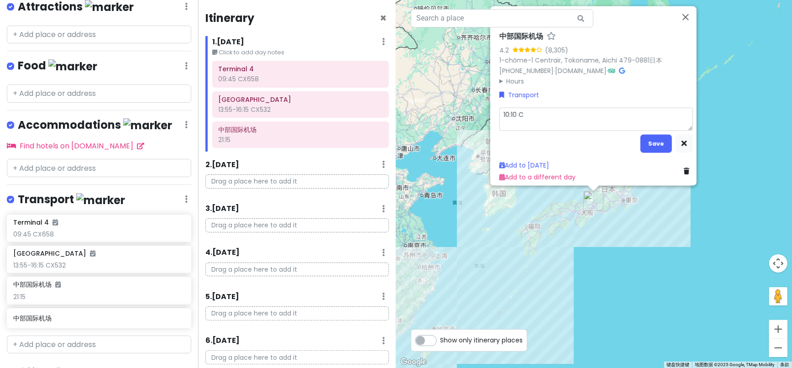
type textarea "10:10 CS"
type textarea "x"
type textarea "10:10 CX"
type textarea "x"
type textarea "10:10 CX5"
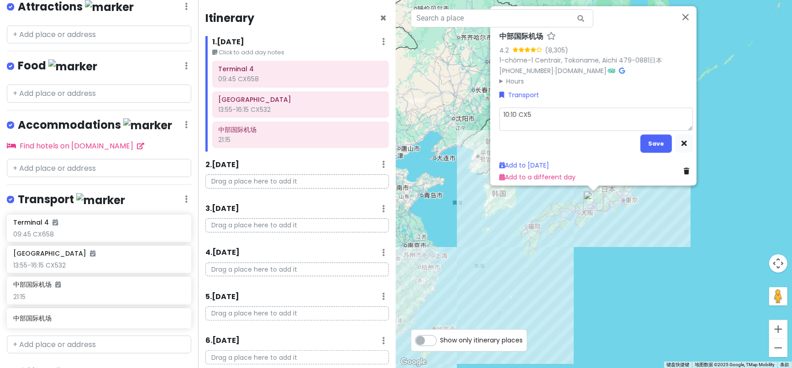
type textarea "x"
type textarea "10:10 CX56"
type textarea "x"
type textarea "10:10 CX563"
click at [651, 141] on button "Save" at bounding box center [657, 144] width 32 height 18
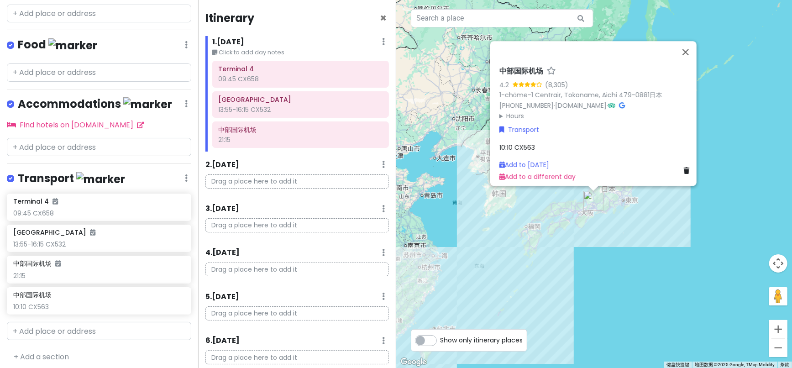
scroll to position [147, 0]
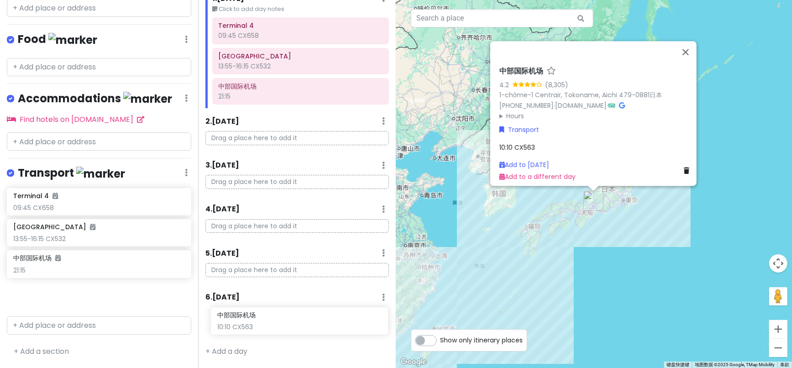
drag, startPoint x: 49, startPoint y: 299, endPoint x: 253, endPoint y: 325, distance: 205.8
click at [253, 325] on div "2025 名古屋市 Trip Private Change Dates Make a Copy Delete Trip Go Pro ⚡️ Give Feed…" at bounding box center [396, 184] width 792 height 368
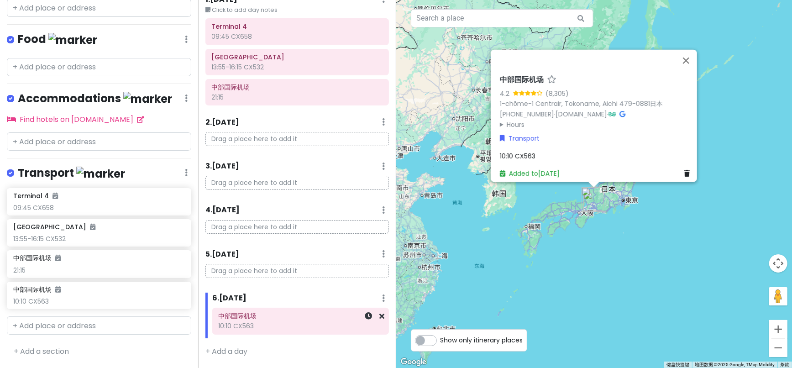
scroll to position [33, 0]
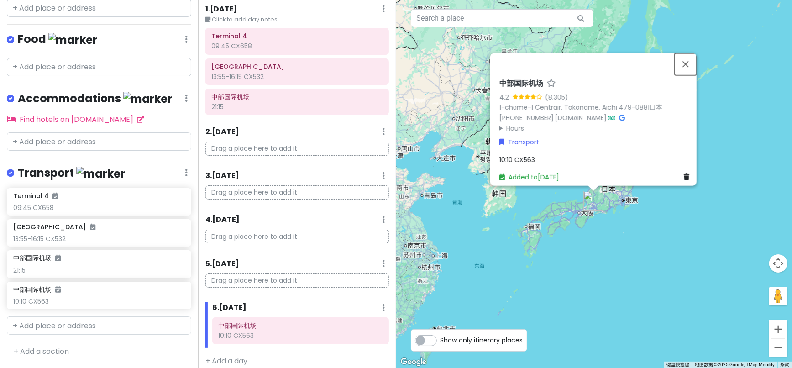
drag, startPoint x: 690, startPoint y: 61, endPoint x: 682, endPoint y: 62, distance: 8.3
click at [690, 61] on button "关闭" at bounding box center [686, 64] width 22 height 22
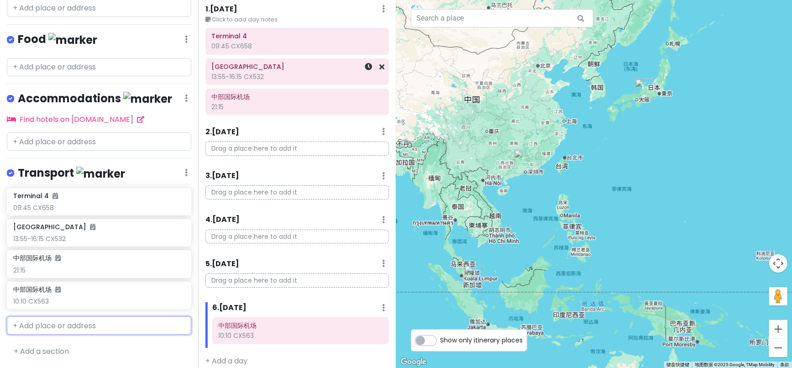
click at [315, 81] on div "[GEOGRAPHIC_DATA] 13:55-16:15 CX532" at bounding box center [297, 71] width 171 height 23
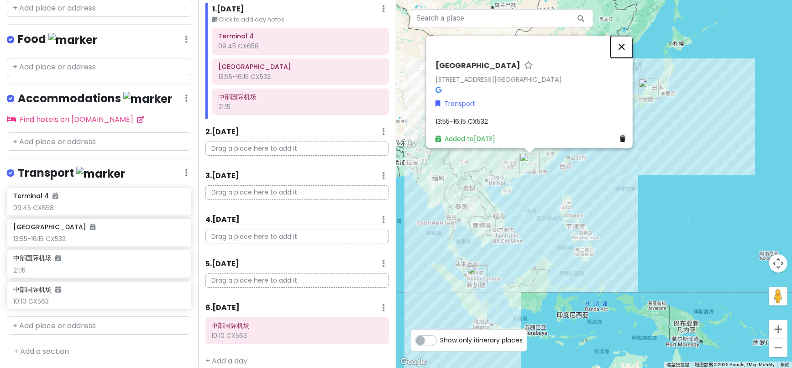
click at [623, 44] on button "关闭" at bounding box center [622, 47] width 22 height 22
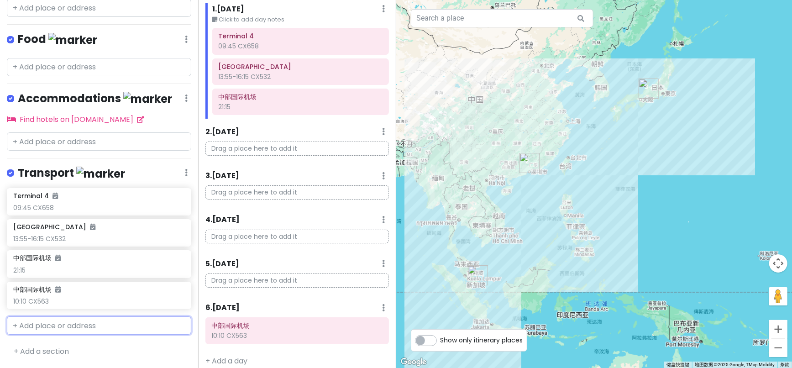
click at [31, 327] on input "text" at bounding box center [99, 325] width 184 height 18
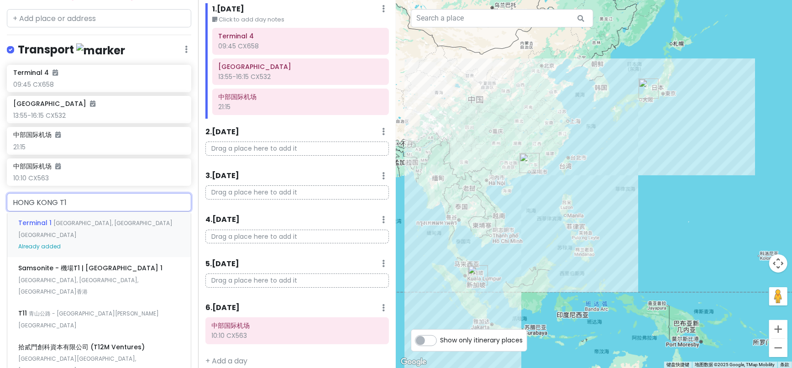
scroll to position [284, 0]
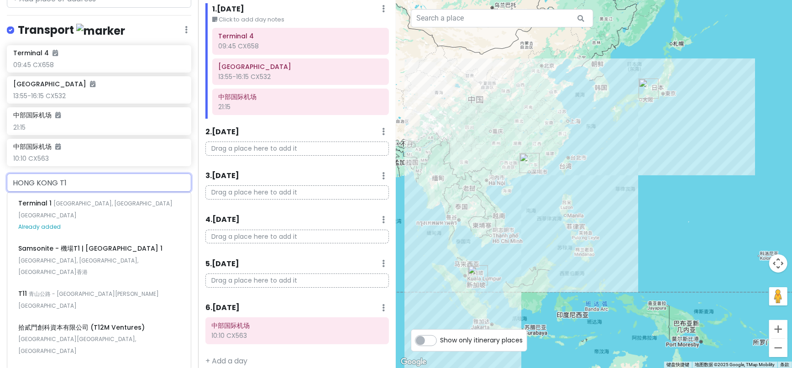
click at [58, 189] on input "HONG KONG T1" at bounding box center [99, 183] width 184 height 18
type input "[GEOGRAPHIC_DATA] T1"
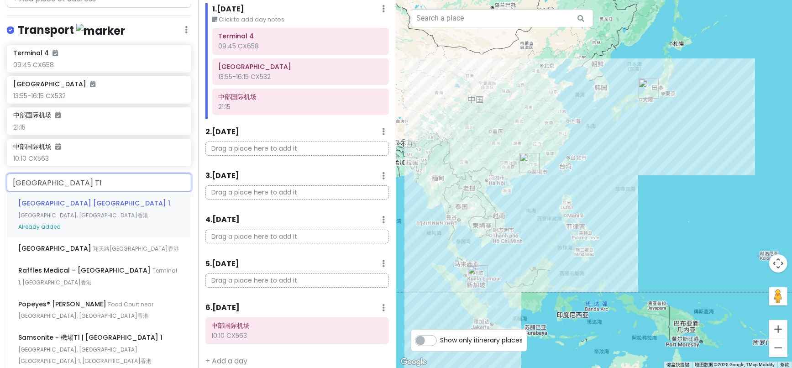
click at [102, 215] on div "[GEOGRAPHIC_DATA] [GEOGRAPHIC_DATA] [GEOGRAPHIC_DATA], [GEOGRAPHIC_DATA][GEOGRA…" at bounding box center [99, 214] width 184 height 45
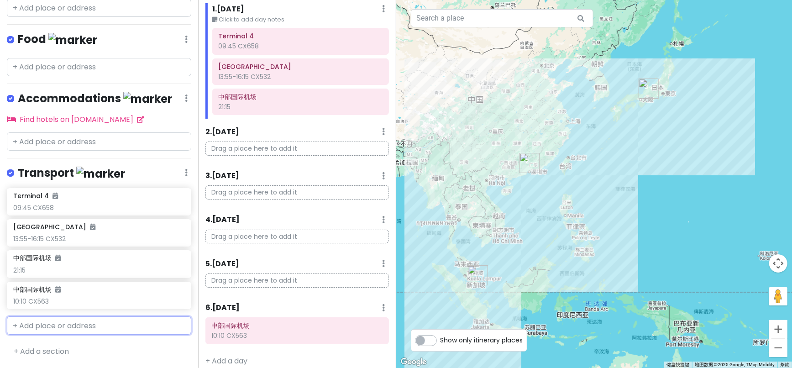
scroll to position [170, 0]
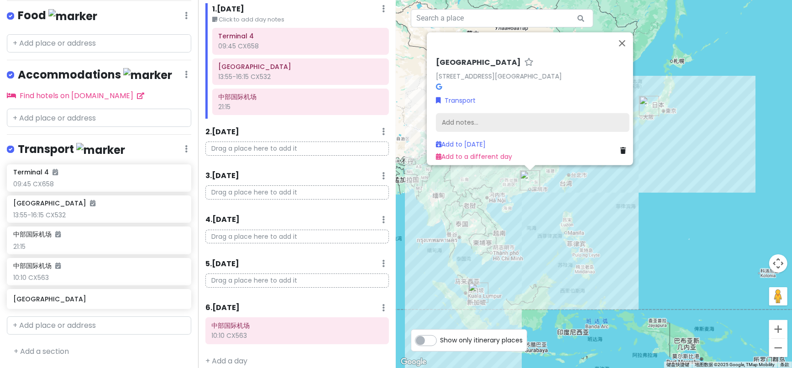
click at [444, 113] on div "Add notes..." at bounding box center [533, 122] width 194 height 19
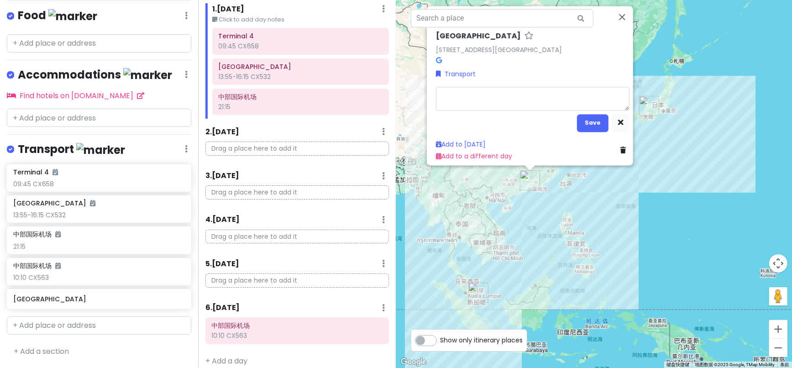
type textarea "x"
type textarea "1"
type textarea "x"
type textarea "13"
type textarea "x"
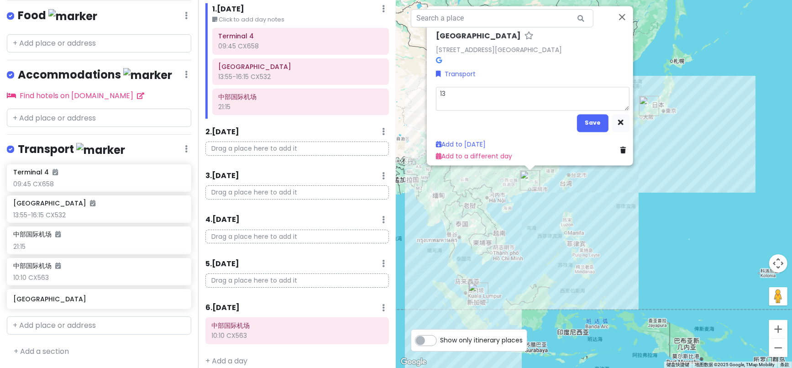
type textarea "13:"
type textarea "x"
type textarea "13:2"
type textarea "x"
type textarea "13:2"
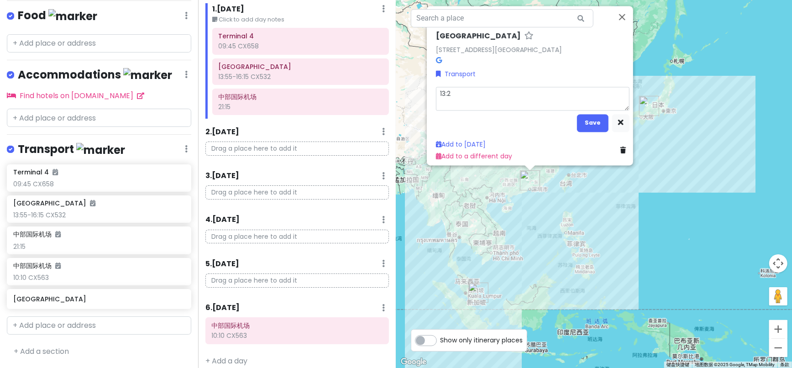
type textarea "x"
type textarea "13:2"
type textarea "x"
type textarea "13:25"
type textarea "x"
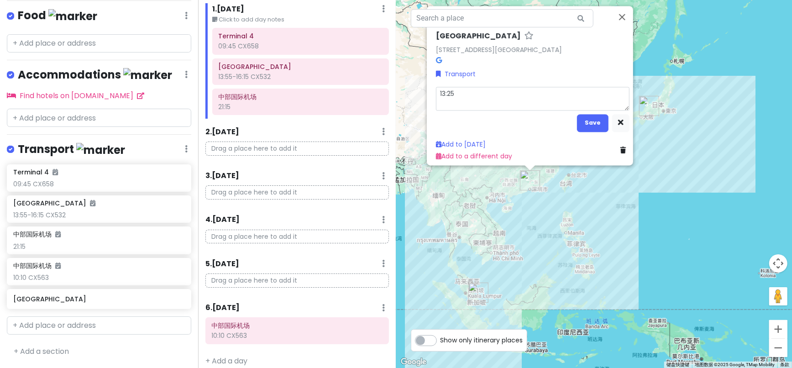
type textarea "13:25"
type textarea "x"
type textarea "13:25 -"
type textarea "x"
type textarea "13:25 -"
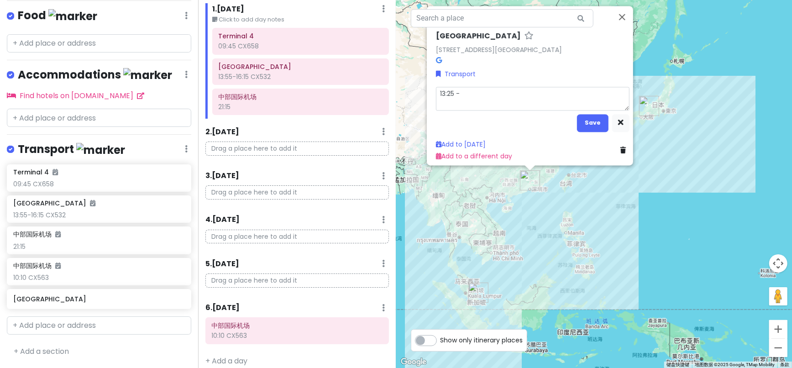
type textarea "x"
type textarea "13:25 - 1"
type textarea "x"
type textarea "13:25 - 16"
type textarea "x"
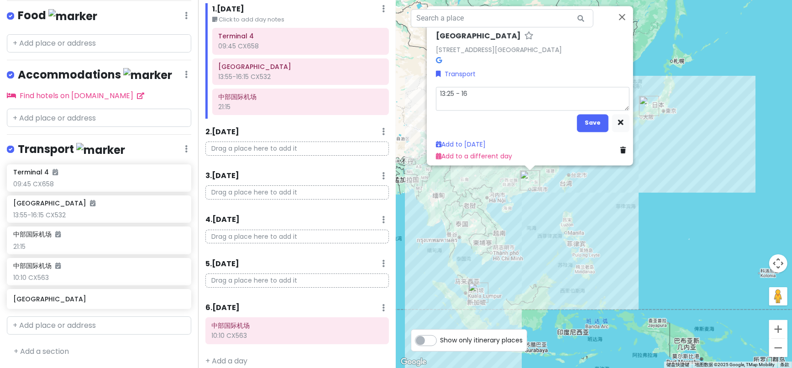
type textarea "13:25 - 16:"
type textarea "x"
type textarea "13:25 - 16:5"
type textarea "x"
type textarea "13:25 - 16:50"
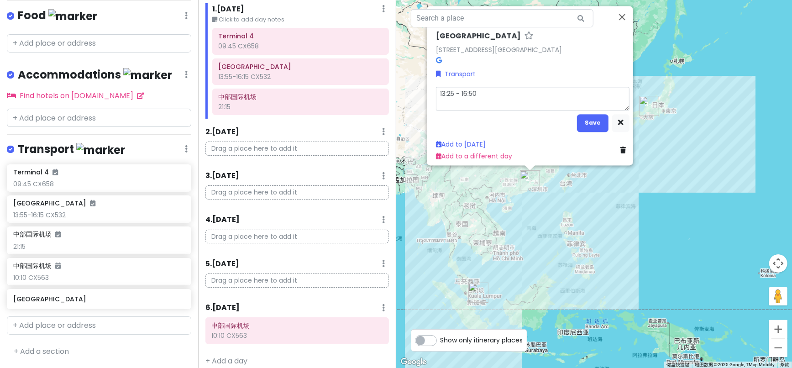
type textarea "x"
type textarea "13:25 - 16:50"
type textarea "x"
type textarea "13:25 - 16:50 C"
type textarea "x"
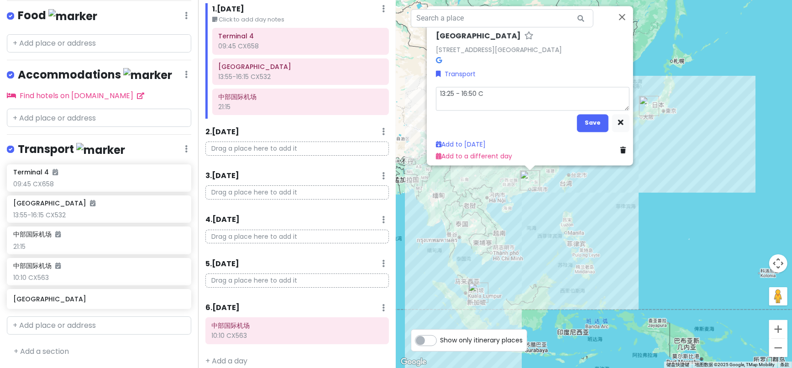
type textarea "13:25 - 16:50 CX"
type textarea "x"
type textarea "13:25 - 16:50 CX7"
type textarea "x"
type textarea "13:25 - 16:50 CX71"
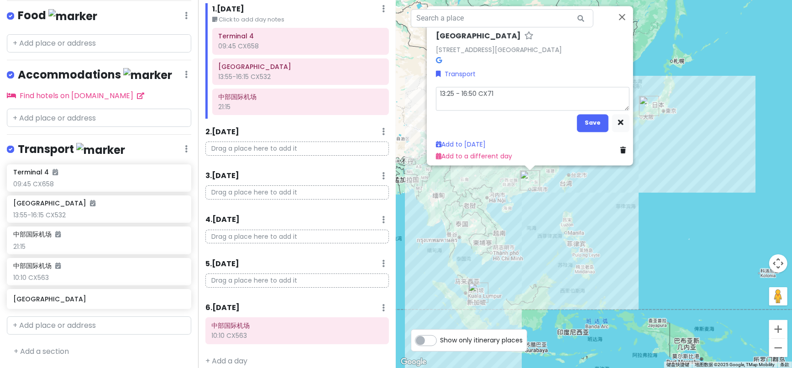
type textarea "x"
type textarea "13:25 - 16:50 CX711"
click at [587, 120] on button "Save" at bounding box center [593, 123] width 32 height 18
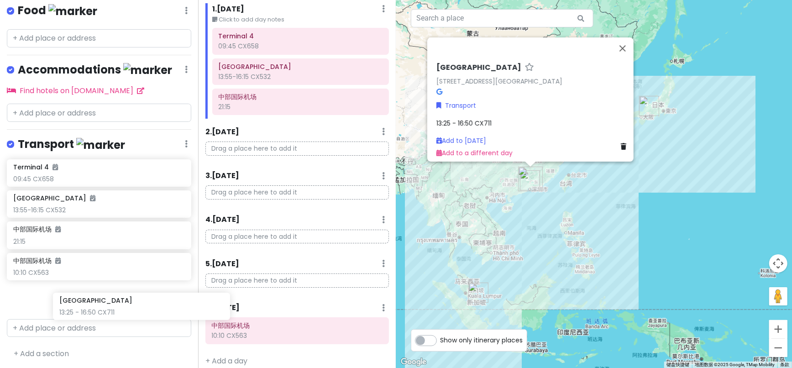
scroll to position [174, 0]
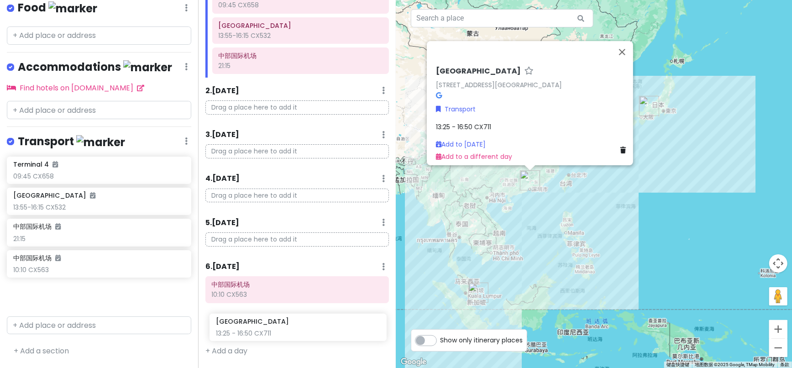
drag, startPoint x: 72, startPoint y: 310, endPoint x: 275, endPoint y: 334, distance: 204.2
click at [275, 334] on div "2025 名古屋市 Trip Private Change Dates Make a Copy Delete Trip Go Pro ⚡️ Give Feed…" at bounding box center [396, 184] width 792 height 368
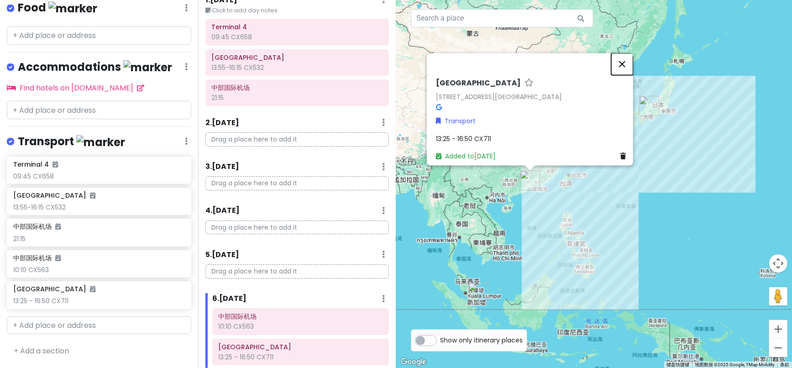
click at [624, 56] on button "关闭" at bounding box center [622, 64] width 22 height 22
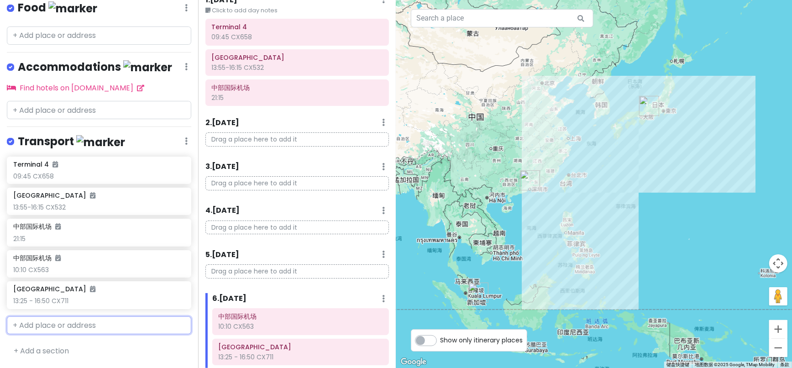
click at [74, 329] on input "text" at bounding box center [99, 325] width 184 height 18
type input "C"
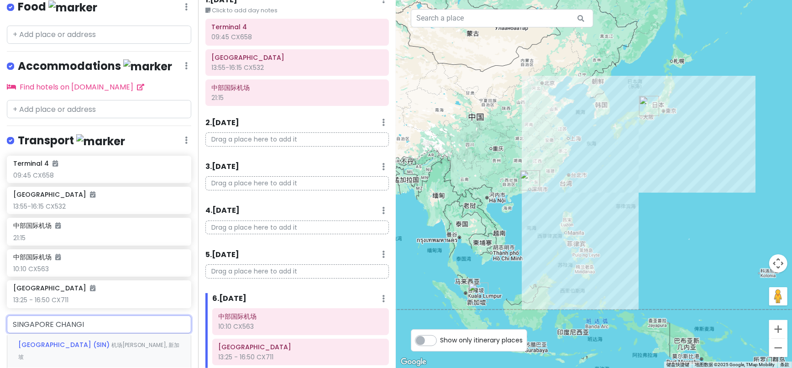
type input "SINGAPORE CHANGIT"
click at [94, 355] on div "[GEOGRAPHIC_DATA] (SIN) 机场[PERSON_NAME], 新加坡" at bounding box center [99, 351] width 184 height 34
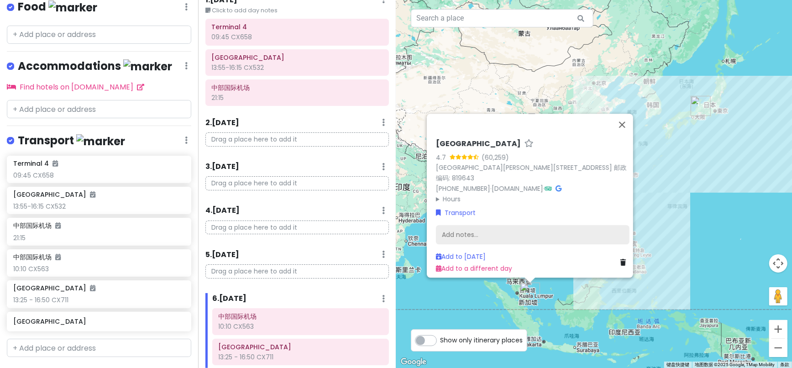
click at [454, 226] on div "Add notes..." at bounding box center [533, 235] width 194 height 19
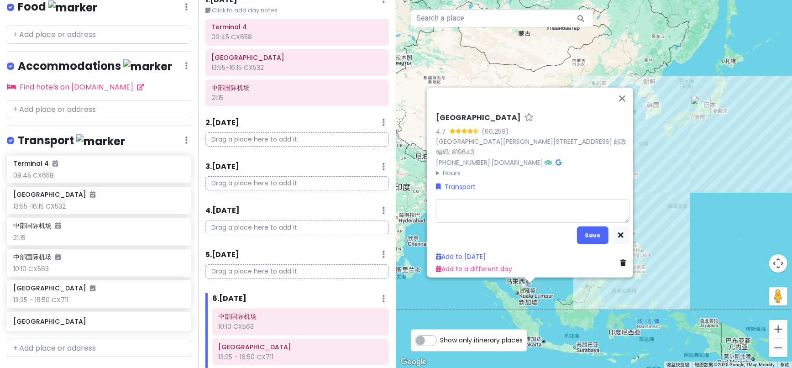
type textarea "x"
type textarea "2"
type textarea "x"
type textarea "20"
type textarea "x"
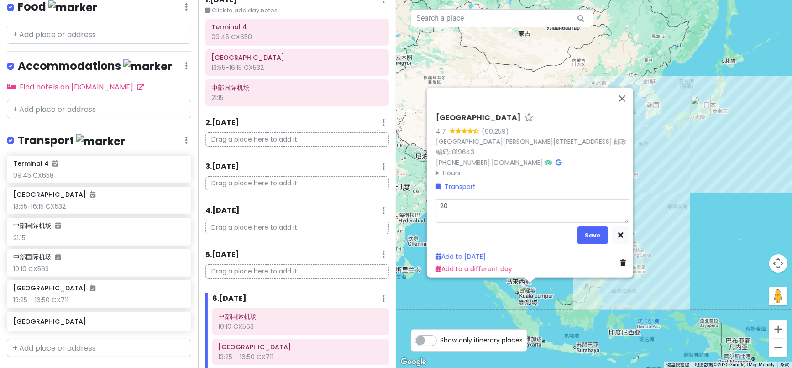
type textarea "20:"
type textarea "x"
type textarea "20:3"
type textarea "x"
type textarea "20:35"
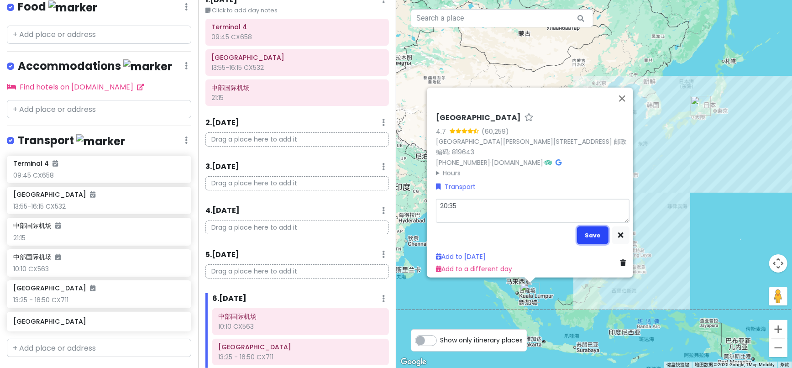
click at [595, 236] on button "Save" at bounding box center [593, 236] width 32 height 18
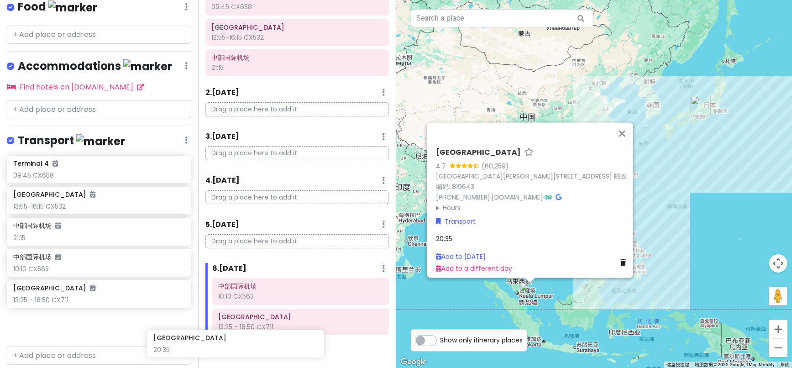
scroll to position [177, 0]
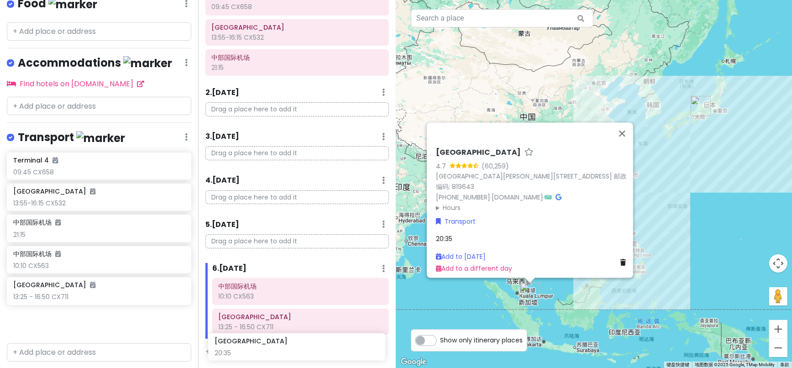
drag, startPoint x: 60, startPoint y: 335, endPoint x: 261, endPoint y: 352, distance: 202.1
click at [261, 352] on div "2025 名古屋市 Trip Private Change Dates Make a Copy Delete Trip Go Pro ⚡️ Give Feed…" at bounding box center [396, 184] width 792 height 368
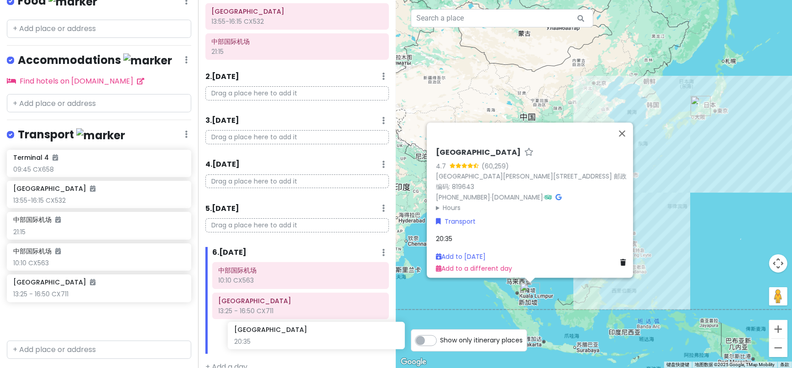
scroll to position [106, 0]
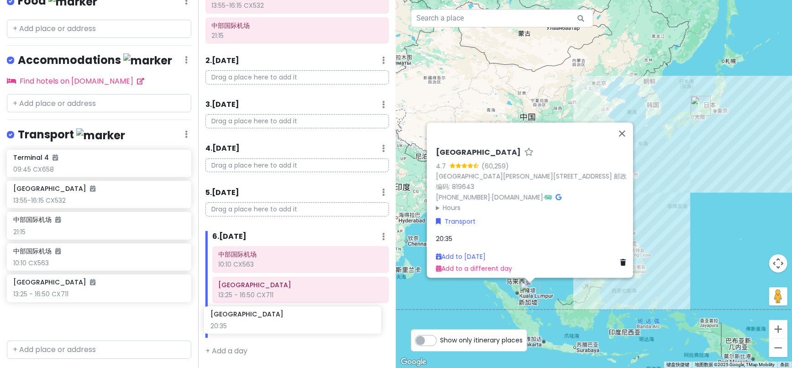
drag, startPoint x: 72, startPoint y: 321, endPoint x: 274, endPoint y: 312, distance: 202.0
click at [274, 312] on div "2025 名古屋市 Trip Private Change Dates Make a Copy Delete Trip Go Pro ⚡️ Give Feed…" at bounding box center [396, 184] width 792 height 368
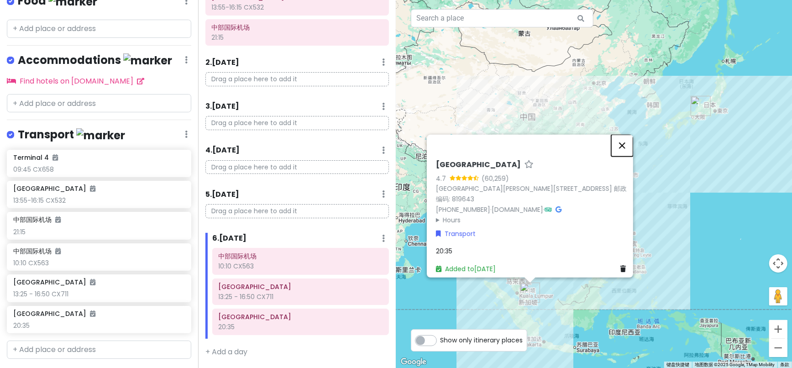
click at [627, 153] on button "关闭" at bounding box center [622, 146] width 22 height 22
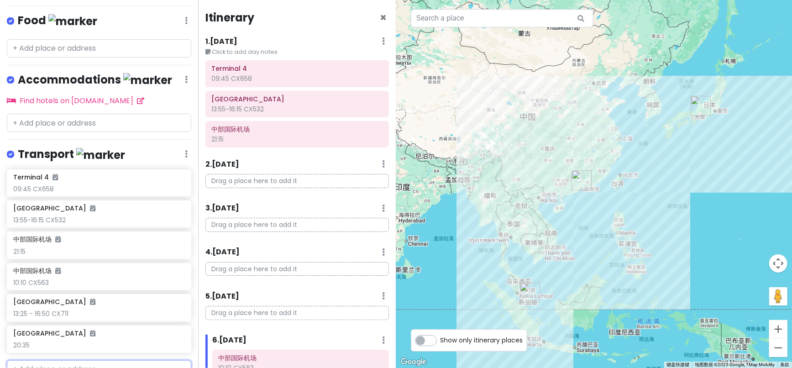
scroll to position [209, 0]
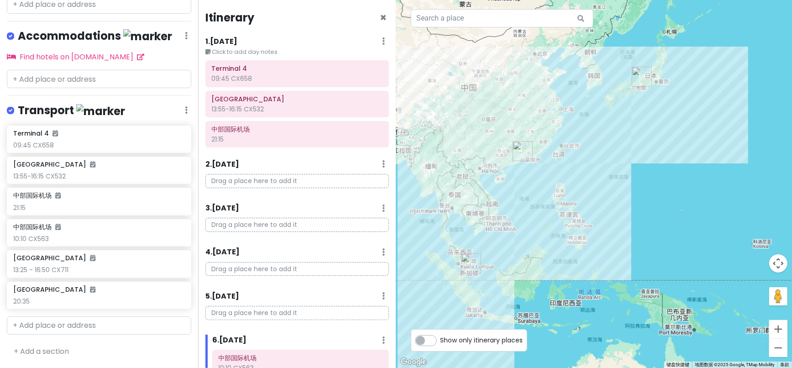
click at [251, 45] on div "1 . [DATE] Edit Day Notes Delete Day" at bounding box center [297, 44] width 184 height 16
click at [234, 68] on h6 "Terminal 4" at bounding box center [297, 68] width 171 height 8
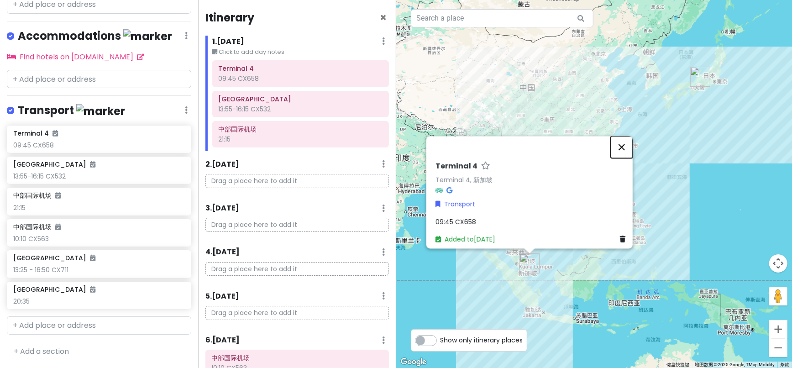
click at [624, 142] on button "关闭" at bounding box center [622, 147] width 22 height 22
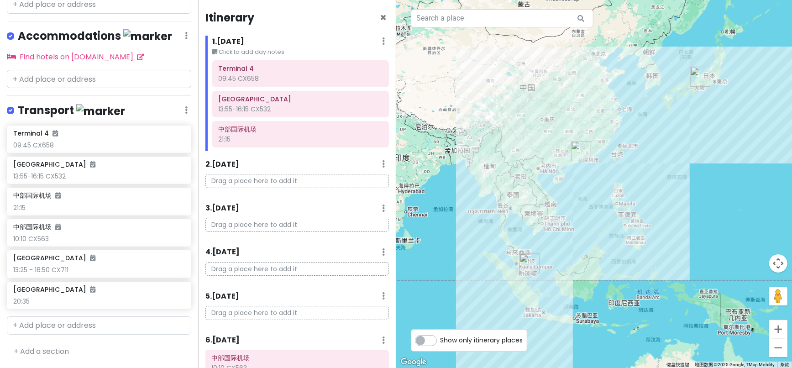
click at [237, 47] on small "Click to add day notes" at bounding box center [300, 51] width 177 height 9
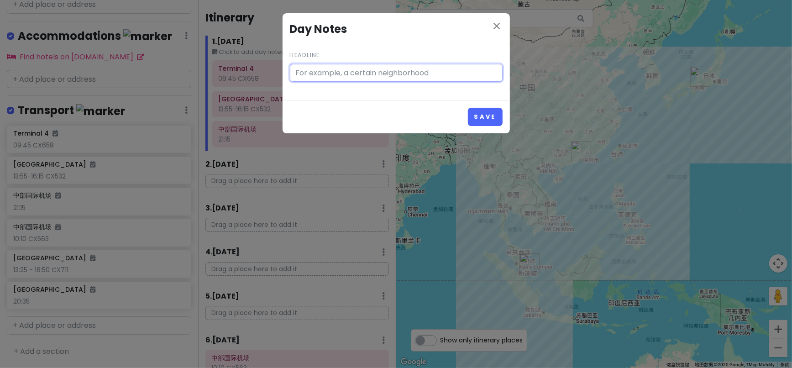
type input "Click to add day notes"
drag, startPoint x: 497, startPoint y: 26, endPoint x: 434, endPoint y: 50, distance: 67.1
click at [496, 26] on icon "close" at bounding box center [497, 26] width 11 height 11
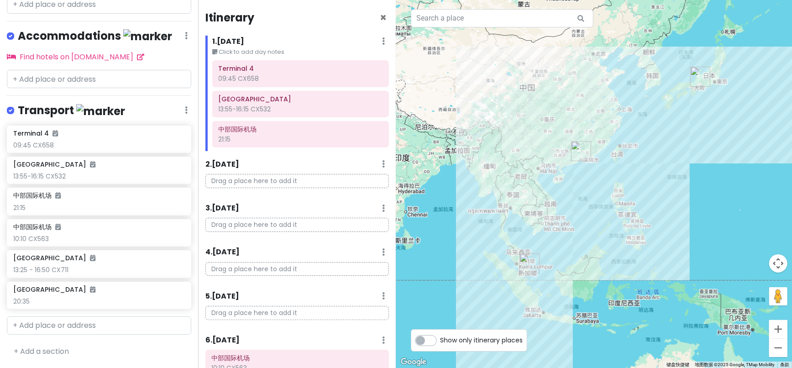
click at [441, 338] on label "Show only itinerary places" at bounding box center [482, 338] width 83 height 11
click at [441, 338] on input "Show only itinerary places" at bounding box center [444, 336] width 6 height 6
click at [441, 338] on label "Show only itinerary places" at bounding box center [482, 338] width 83 height 11
click at [441, 338] on input "Show only itinerary places" at bounding box center [444, 336] width 6 height 6
checkbox input "false"
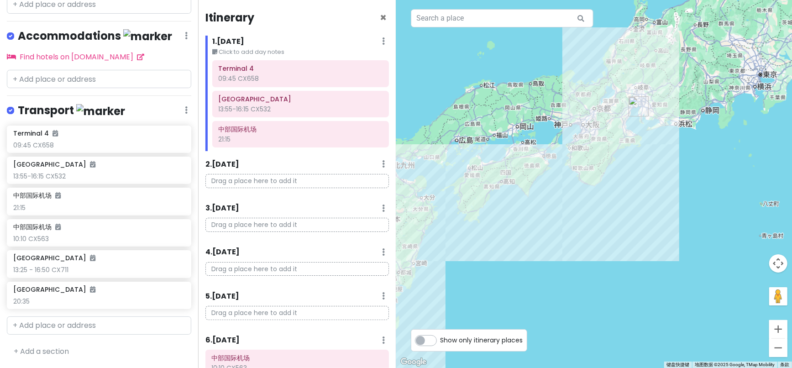
drag, startPoint x: 665, startPoint y: 114, endPoint x: 675, endPoint y: 92, distance: 24.5
click at [675, 92] on div at bounding box center [594, 184] width 396 height 368
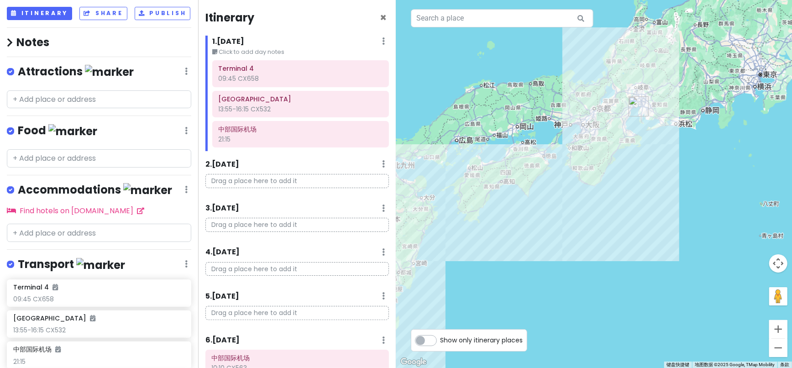
scroll to position [6, 0]
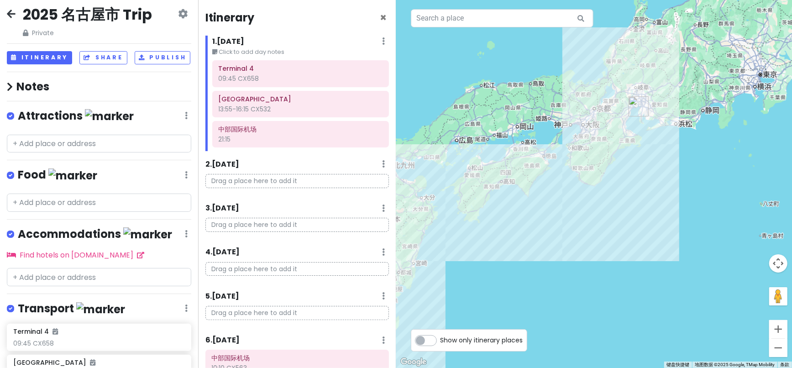
click at [7, 16] on icon at bounding box center [11, 13] width 9 height 7
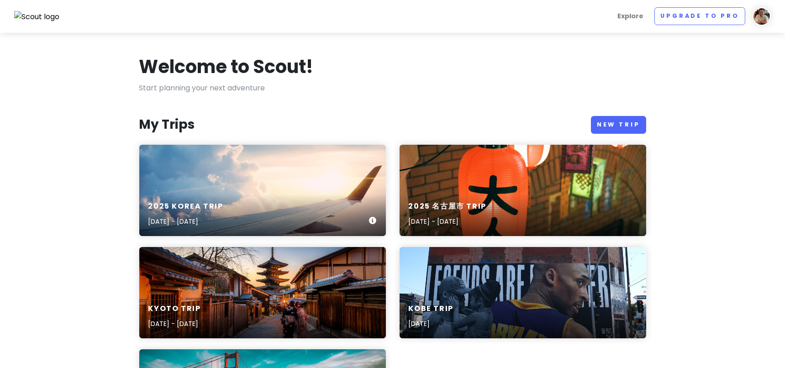
click at [255, 193] on div "2025 [GEOGRAPHIC_DATA] Trip [DATE] - [DATE]" at bounding box center [262, 214] width 247 height 43
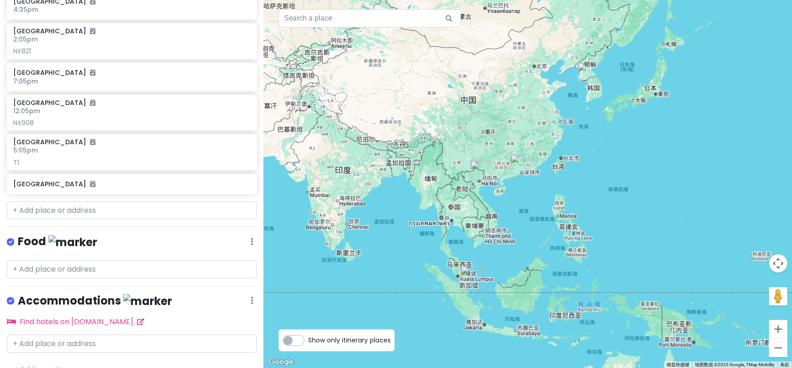
scroll to position [318, 0]
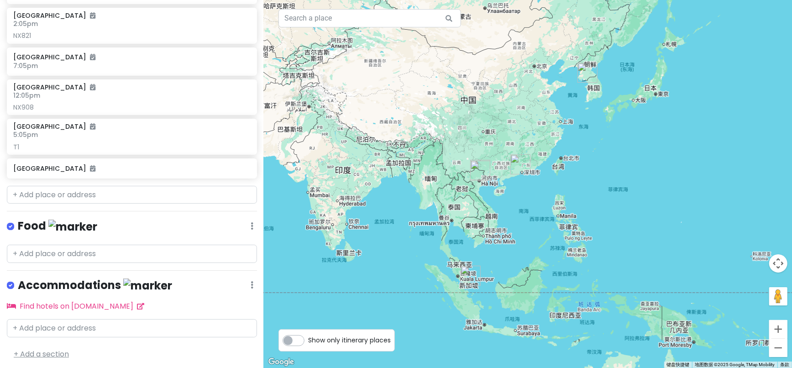
click at [40, 349] on link "+ Add a section" at bounding box center [41, 354] width 55 height 11
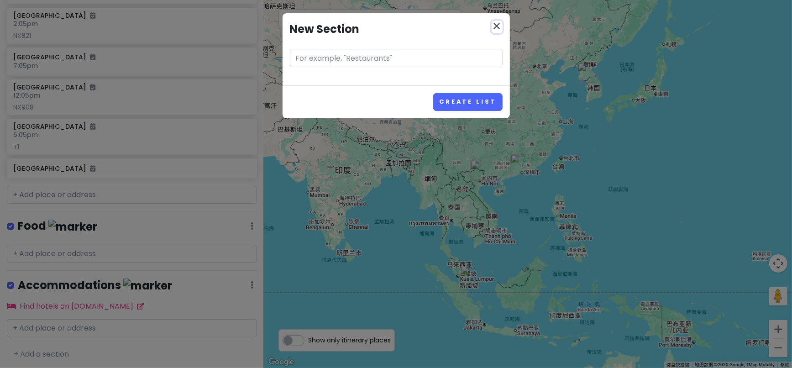
click at [498, 29] on icon "close" at bounding box center [497, 26] width 11 height 11
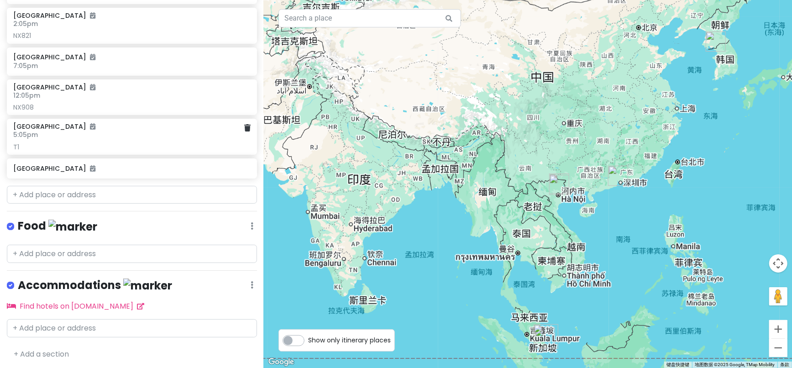
scroll to position [115, 0]
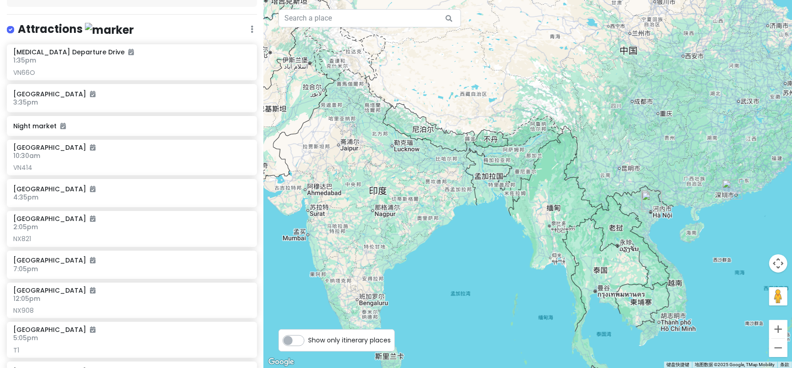
click at [251, 26] on icon at bounding box center [252, 29] width 3 height 7
click at [213, 53] on link "Edit" at bounding box center [225, 56] width 73 height 22
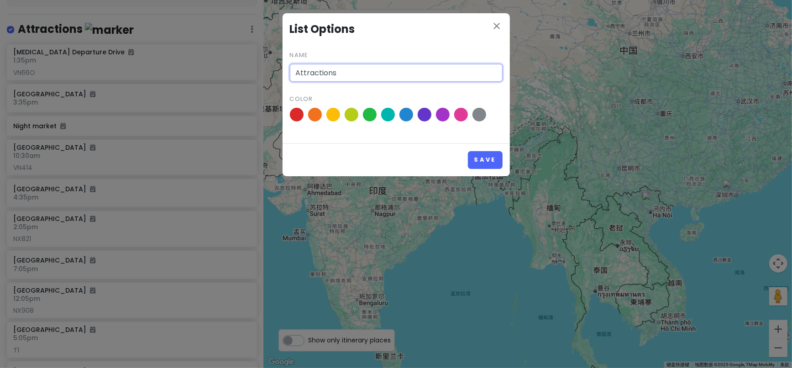
drag, startPoint x: 387, startPoint y: 70, endPoint x: 284, endPoint y: 71, distance: 103.2
click at [283, 72] on div "close List Options Name Attractions Color" at bounding box center [396, 78] width 227 height 130
type input "t"
type input "="
type input "Transport"
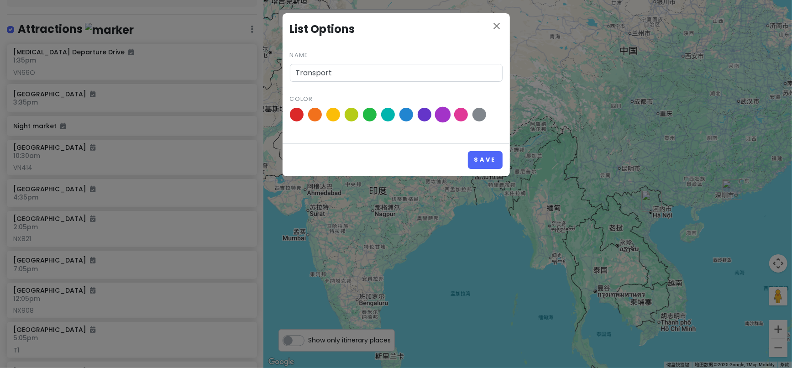
click at [444, 114] on span at bounding box center [443, 115] width 16 height 16
click at [0, 0] on input "radio" at bounding box center [0, 0] width 0 height 0
click at [487, 157] on button "Save" at bounding box center [485, 160] width 34 height 18
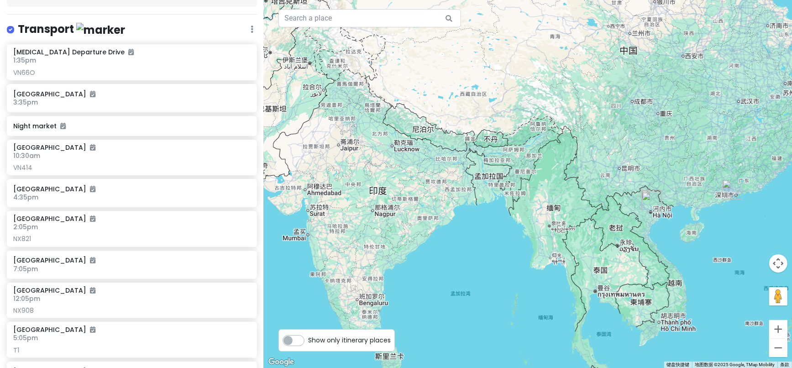
scroll to position [318, 0]
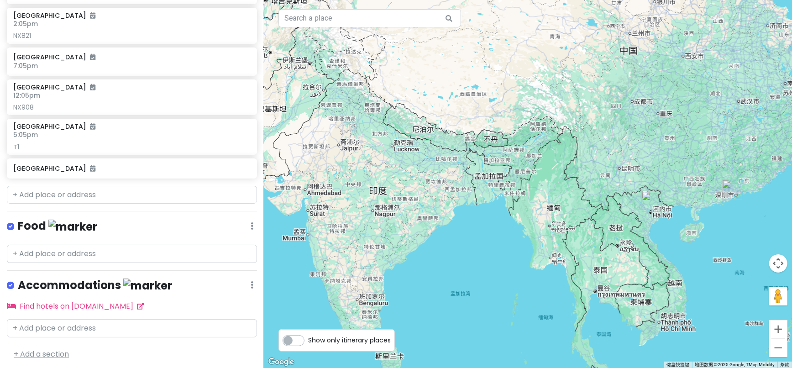
click at [62, 349] on link "+ Add a section" at bounding box center [41, 354] width 55 height 11
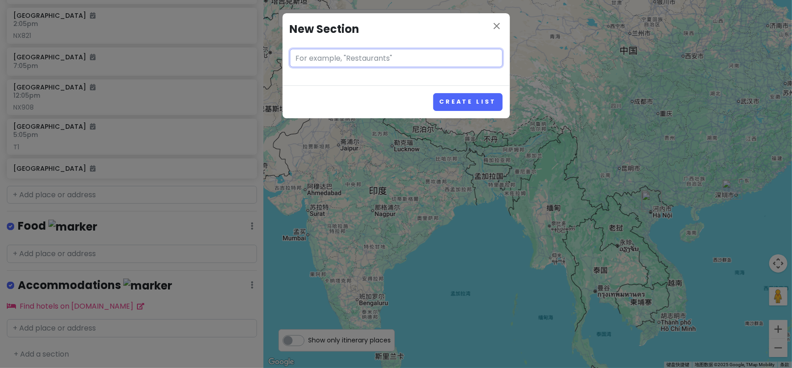
click at [337, 60] on input "text" at bounding box center [396, 58] width 213 height 18
type input "Attractions"
click at [433, 93] on button "Create List" at bounding box center [467, 102] width 69 height 18
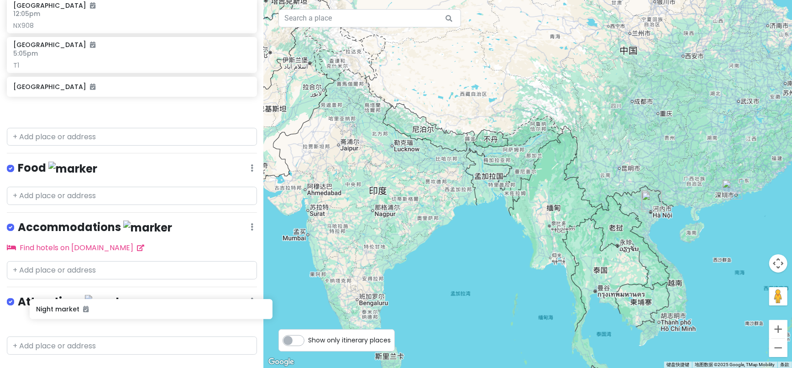
scroll to position [393, 0]
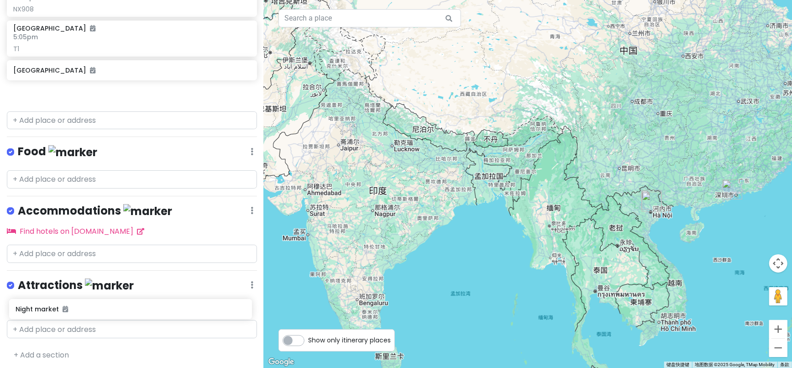
drag, startPoint x: 44, startPoint y: 40, endPoint x: 47, endPoint y: 308, distance: 268.1
click at [47, 310] on div "2025 [GEOGRAPHIC_DATA] Trip Private Change Dates Make a Copy Delete Trip Go Pro…" at bounding box center [132, 184] width 264 height 368
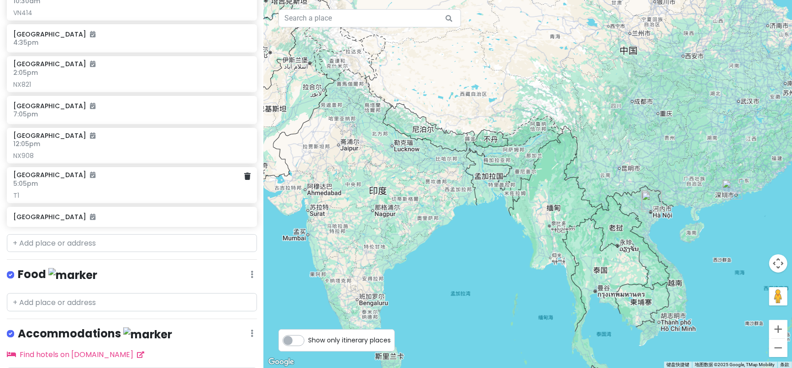
scroll to position [346, 0]
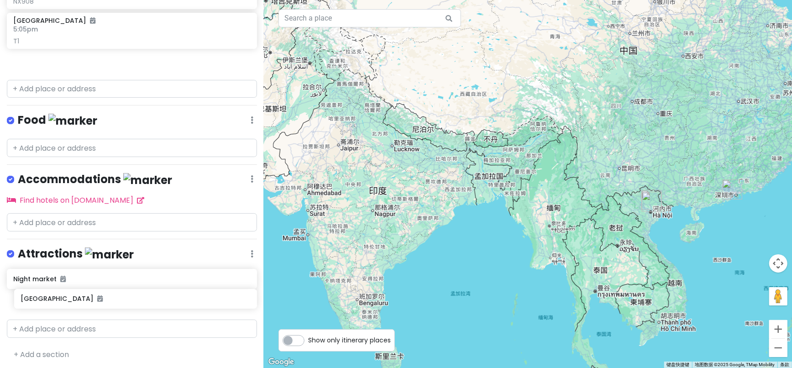
drag, startPoint x: 33, startPoint y: 118, endPoint x: 38, endPoint y: 301, distance: 182.7
click at [40, 301] on div "2025 [GEOGRAPHIC_DATA] Trip Private Change Dates Make a Copy Delete Trip Go Pro…" at bounding box center [132, 184] width 264 height 368
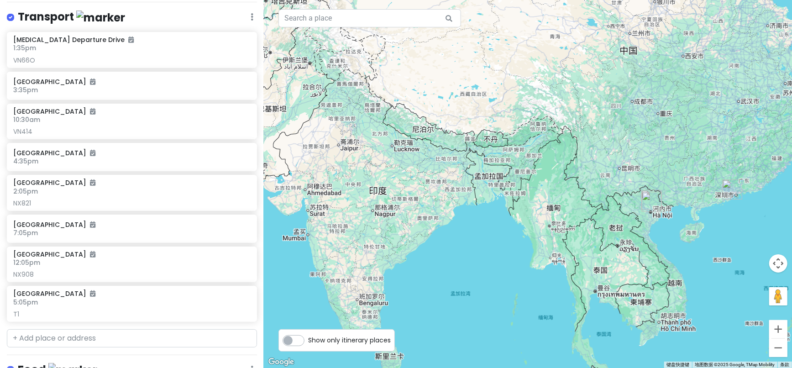
scroll to position [0, 0]
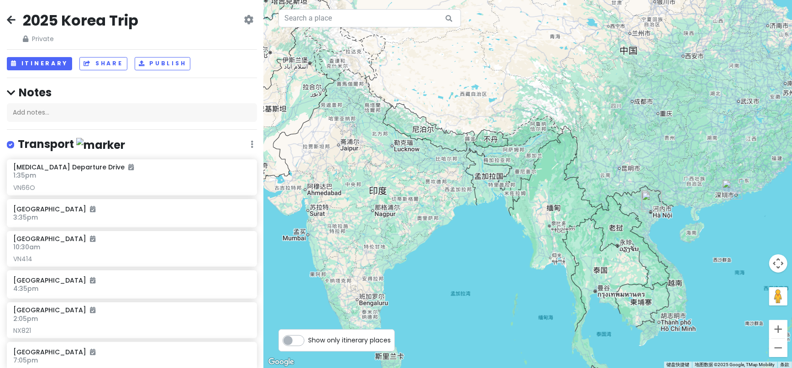
click at [18, 139] on label at bounding box center [18, 139] width 0 height 0
click at [18, 144] on input "checkbox" at bounding box center [21, 142] width 6 height 6
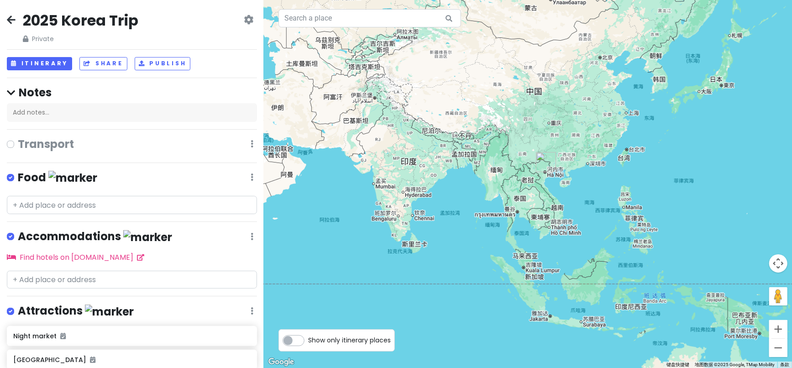
click at [18, 138] on label at bounding box center [18, 138] width 0 height 0
click at [18, 144] on input "checkbox" at bounding box center [21, 141] width 6 height 6
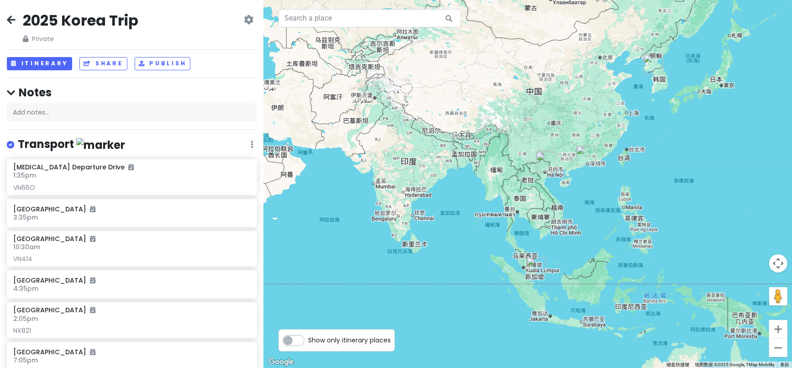
click at [18, 139] on label at bounding box center [18, 139] width 0 height 0
click at [18, 145] on input "checkbox" at bounding box center [21, 142] width 6 height 6
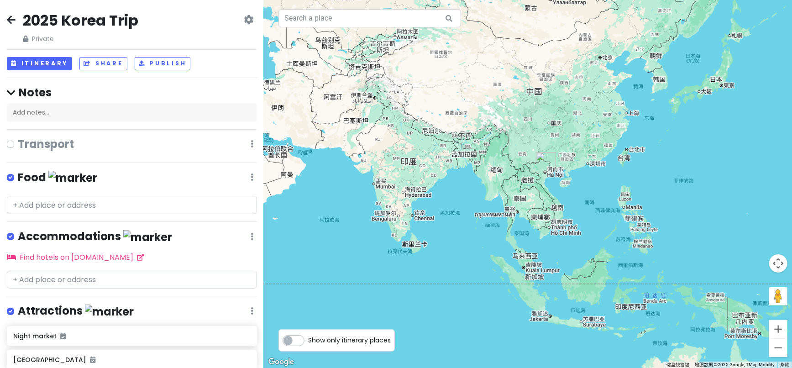
click at [18, 138] on label at bounding box center [18, 138] width 0 height 0
click at [18, 144] on input "checkbox" at bounding box center [21, 141] width 6 height 6
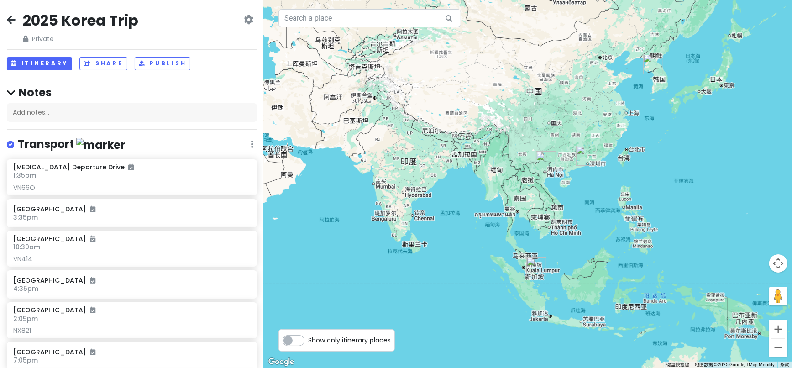
click at [18, 139] on label at bounding box center [18, 139] width 0 height 0
click at [18, 142] on input "checkbox" at bounding box center [21, 142] width 6 height 6
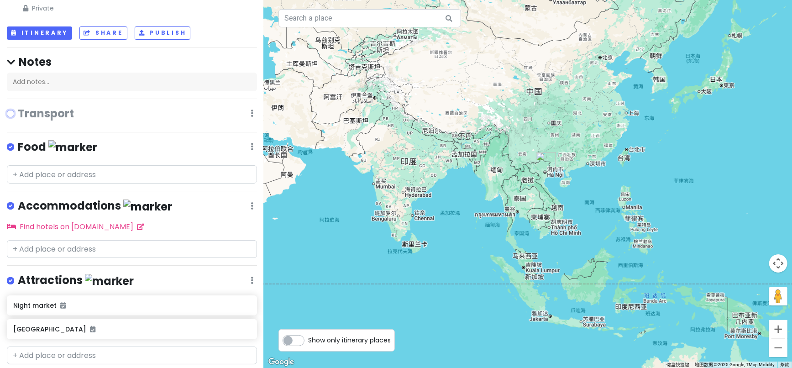
scroll to position [58, 0]
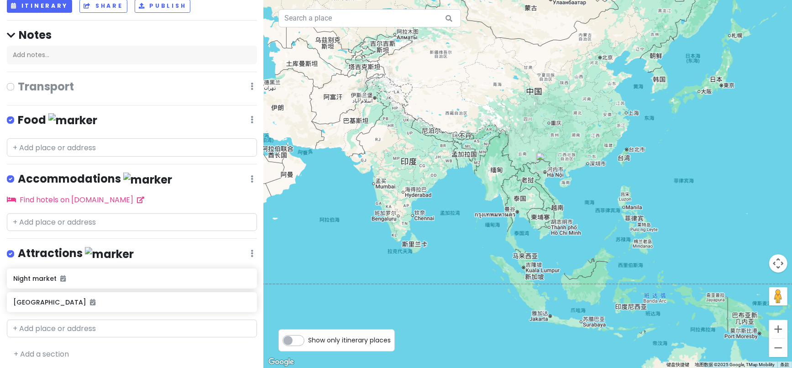
click at [18, 81] on label at bounding box center [18, 81] width 0 height 0
click at [18, 86] on input "checkbox" at bounding box center [21, 84] width 6 height 6
checkbox input "true"
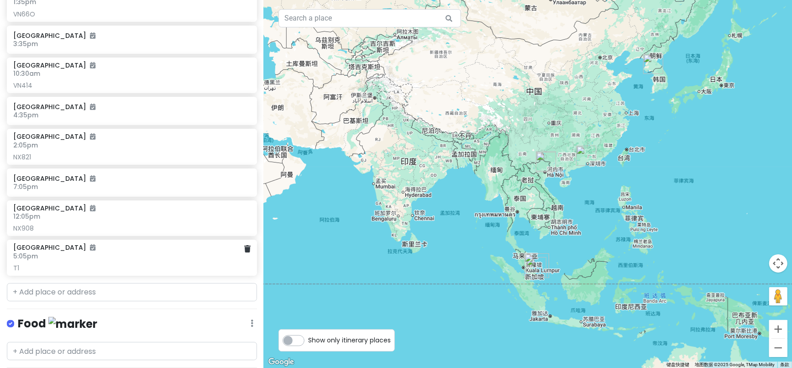
scroll to position [0, 0]
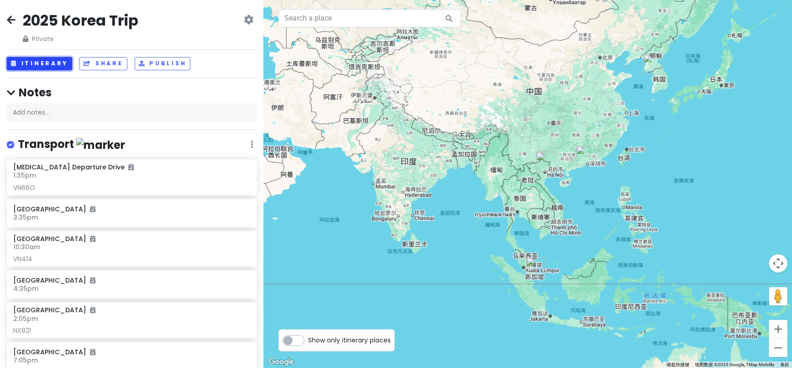
click at [30, 65] on button "Itinerary" at bounding box center [39, 63] width 65 height 13
